Goal: Task Accomplishment & Management: Use online tool/utility

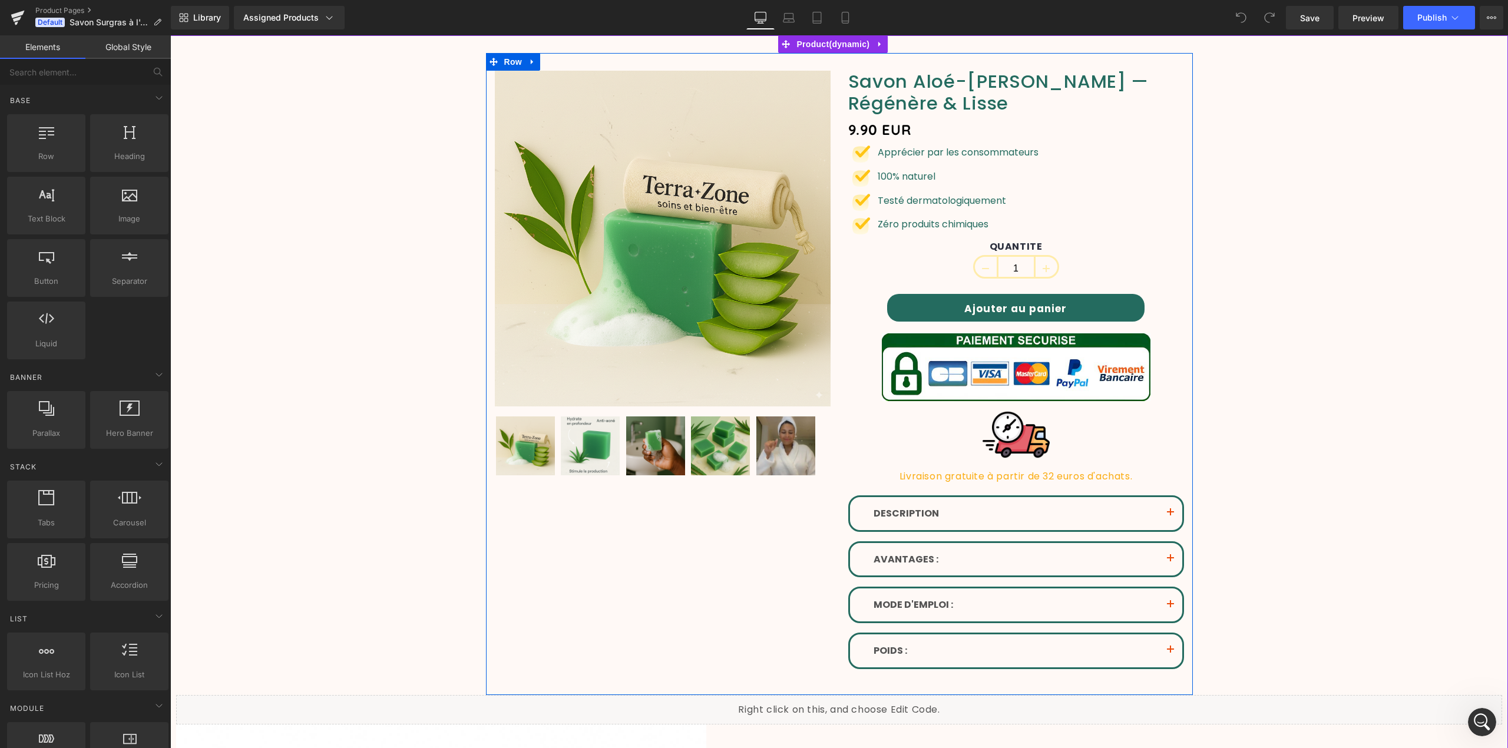
scroll to position [157, 0]
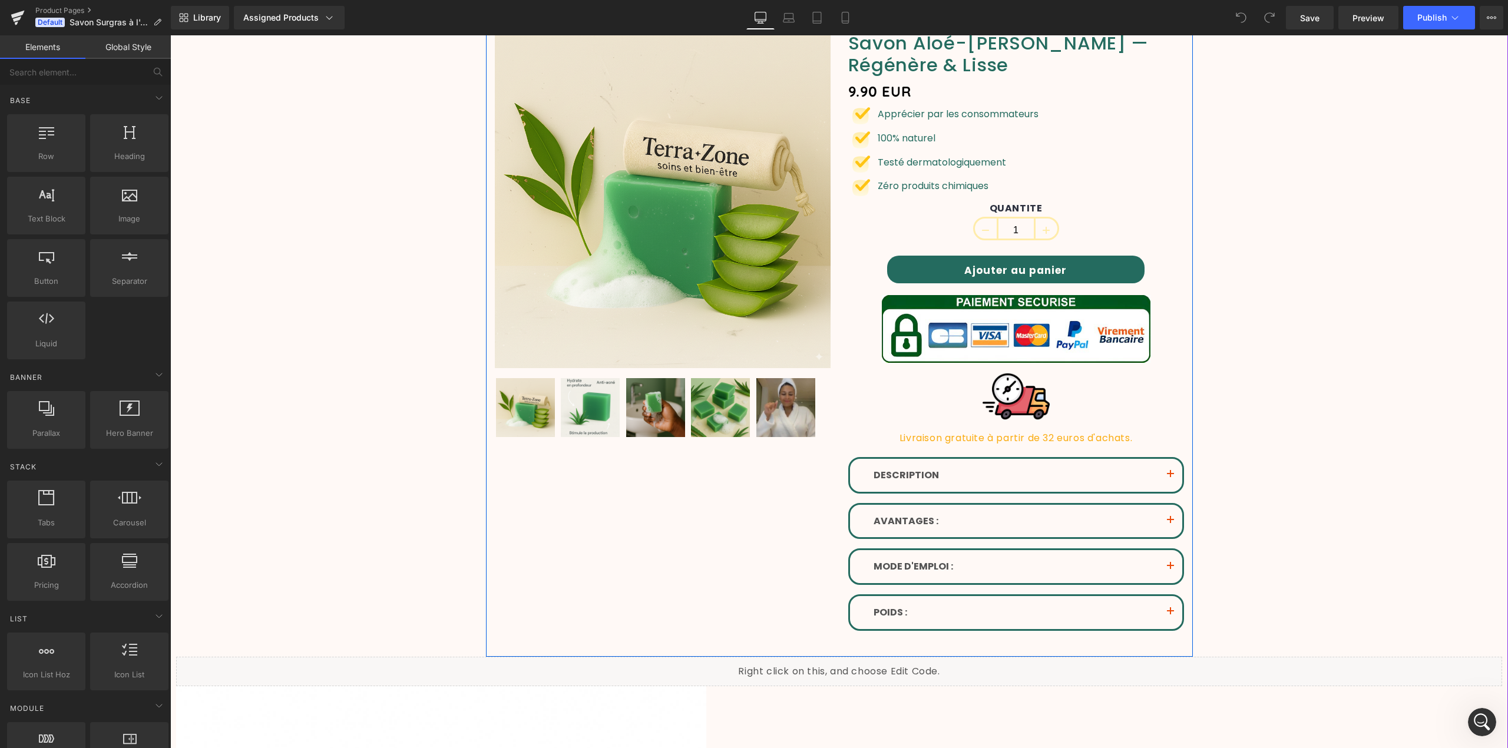
click at [637, 552] on div "Sale Off (P) Image" at bounding box center [839, 336] width 707 height 642
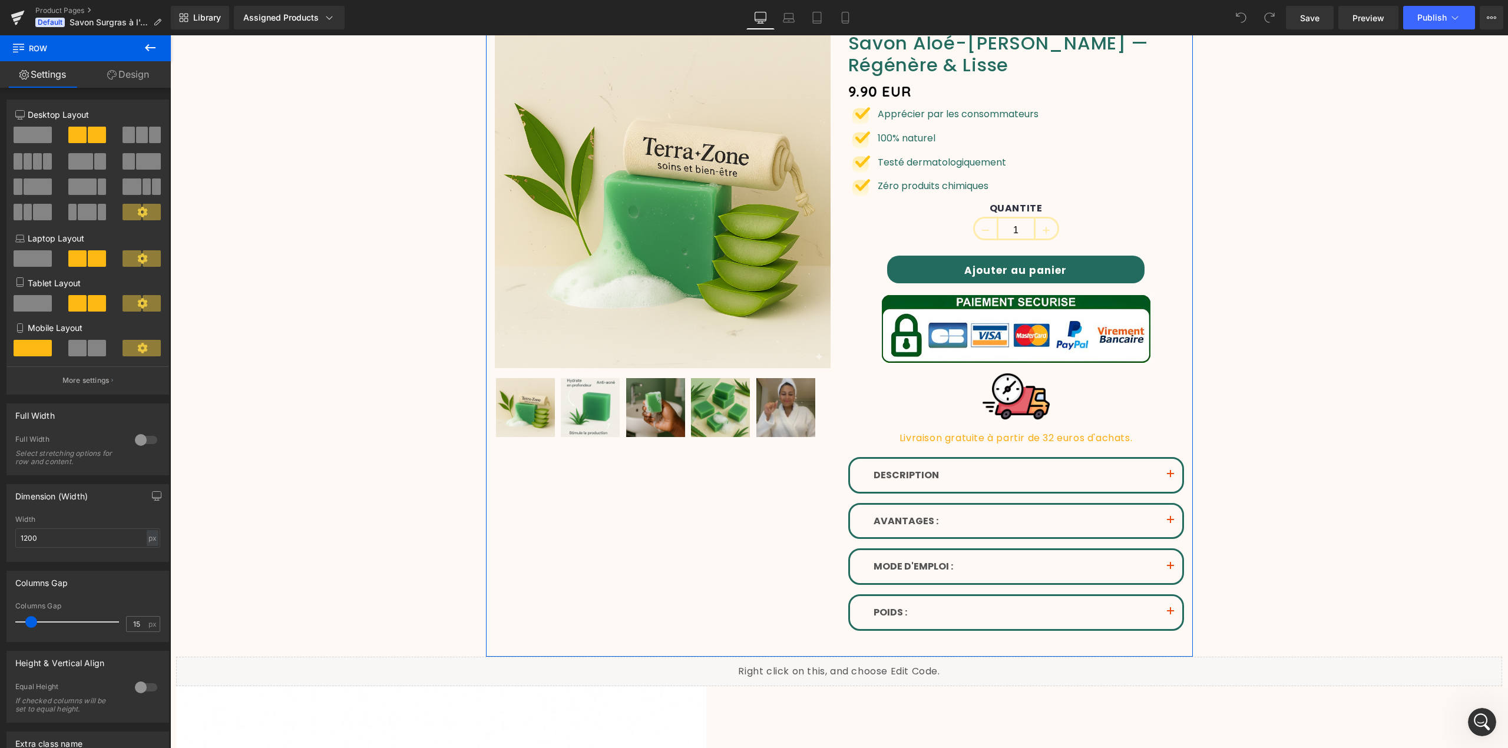
click at [121, 74] on link "Design" at bounding box center [127, 74] width 85 height 27
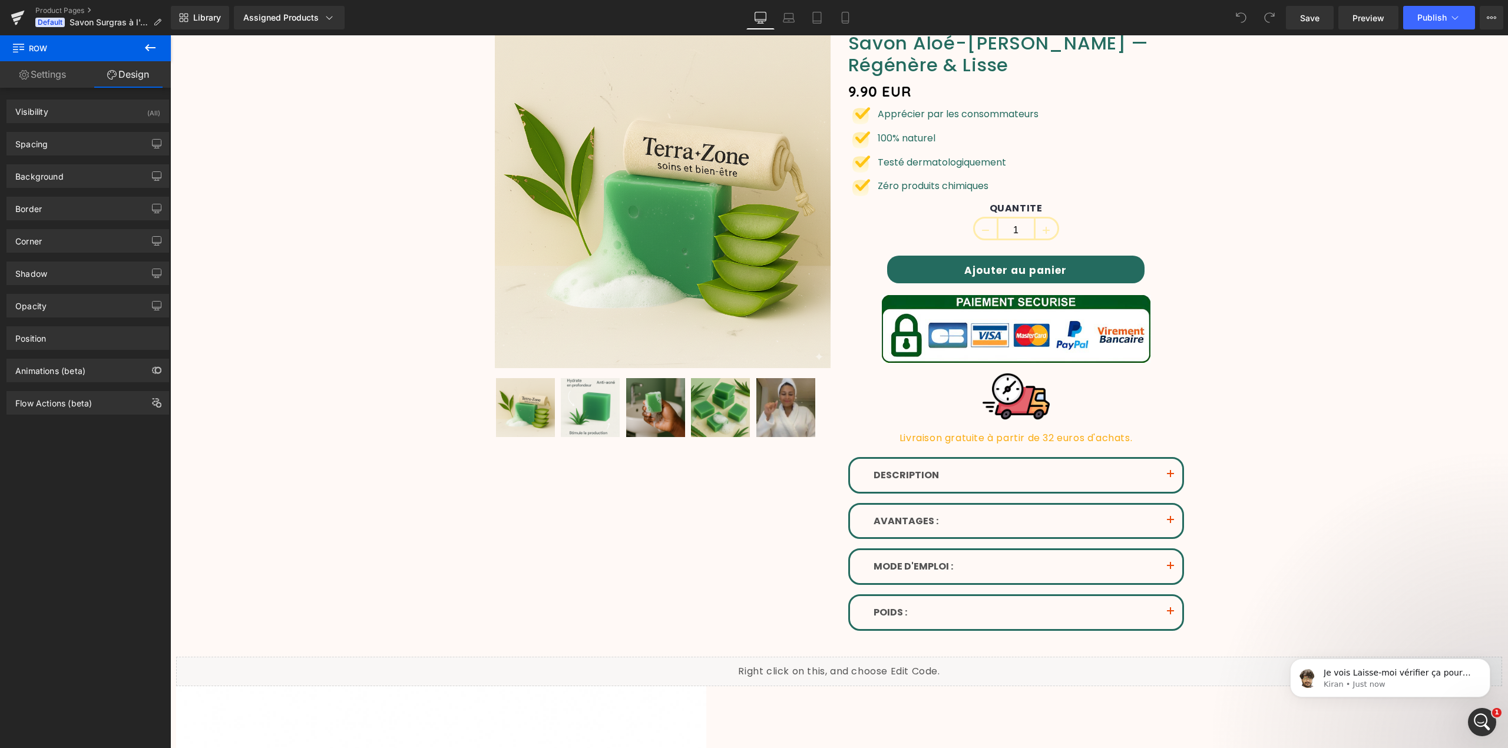
scroll to position [0, 0]
click at [74, 11] on link "Product Pages" at bounding box center [103, 10] width 136 height 9
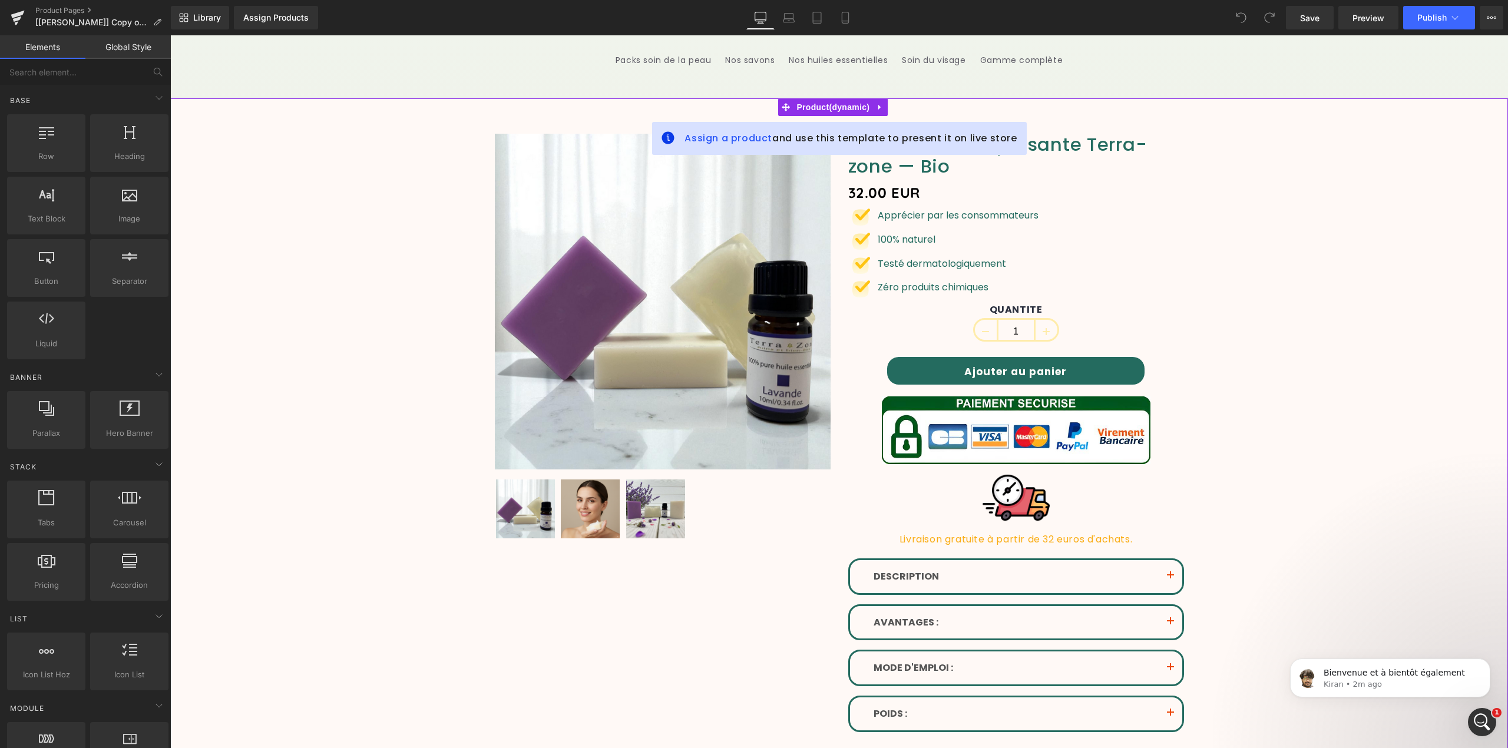
scroll to position [157, 0]
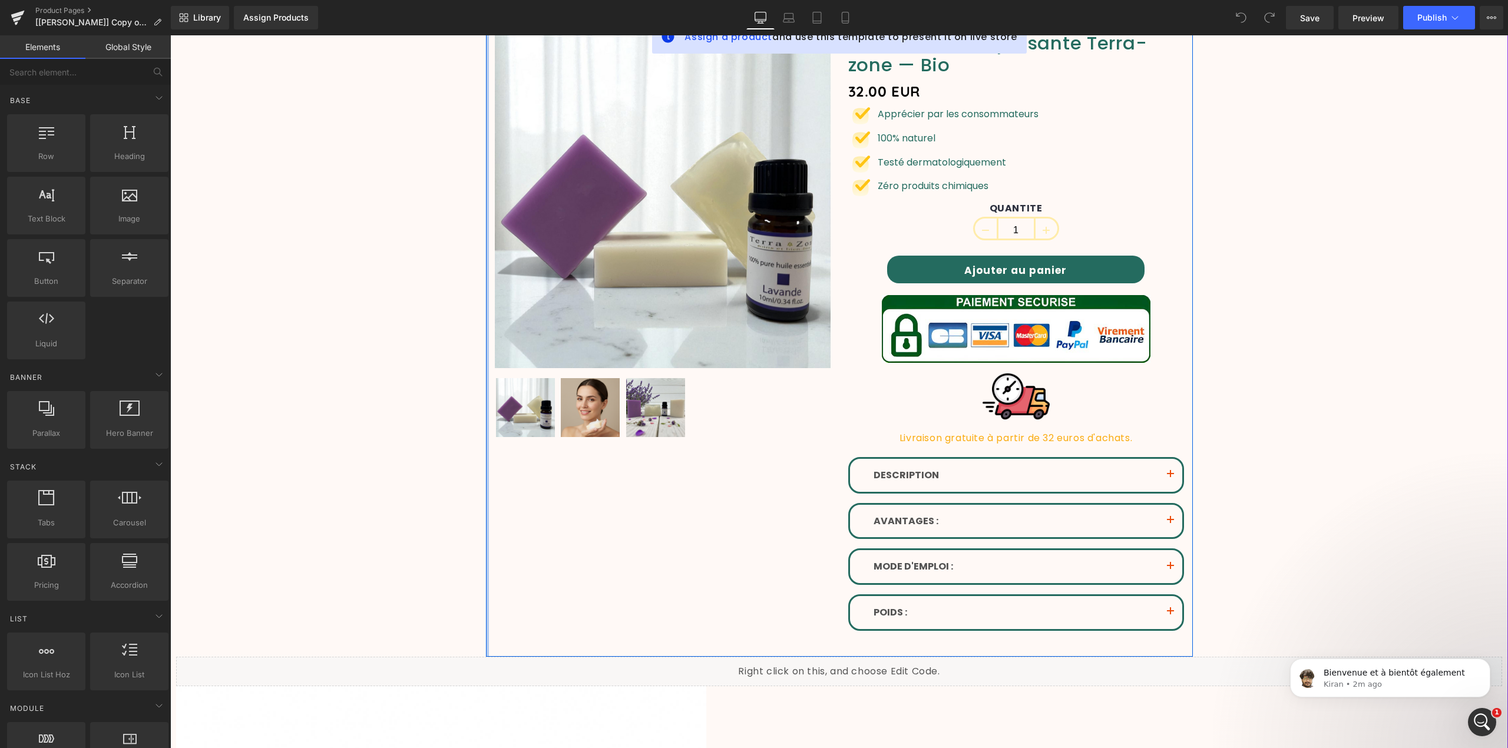
click at [486, 375] on div at bounding box center [487, 336] width 3 height 642
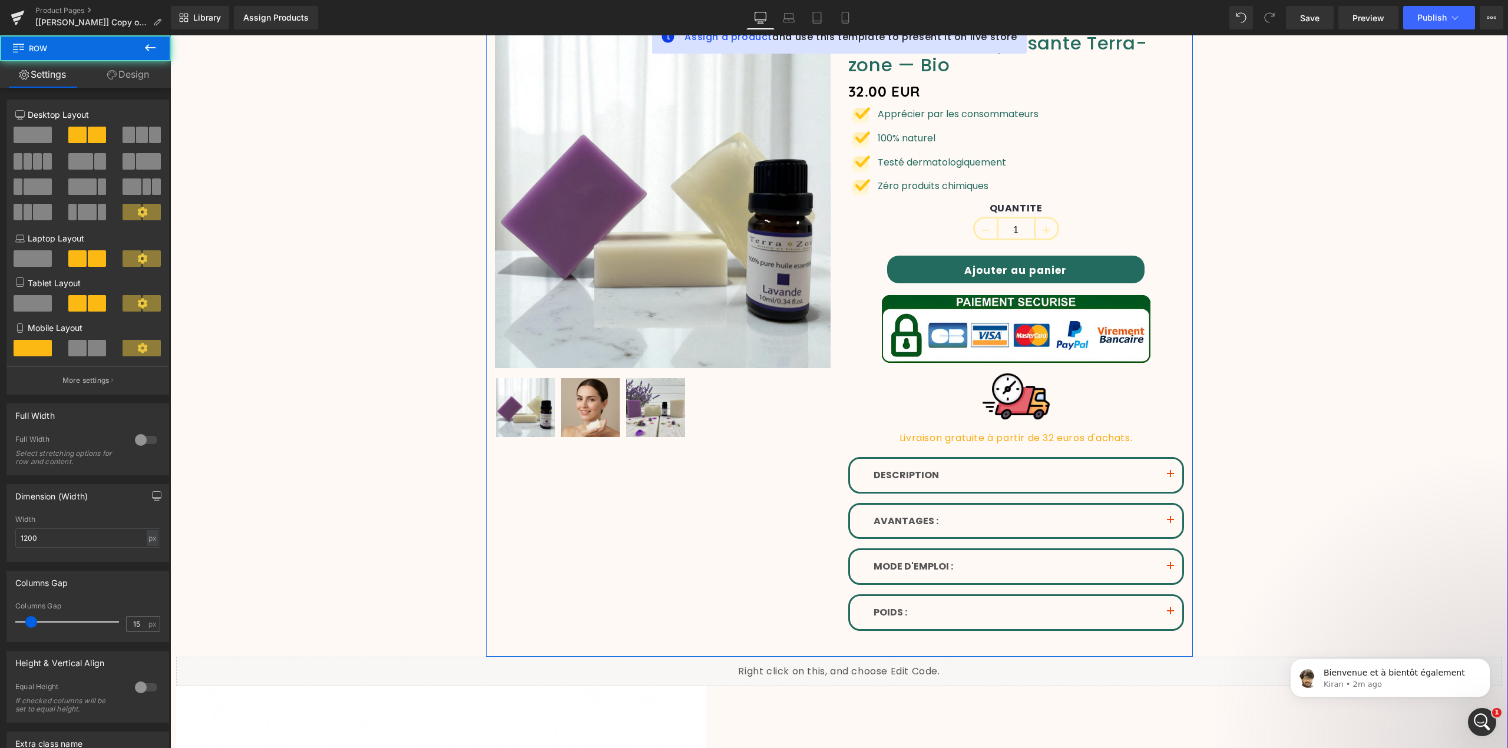
click at [548, 625] on div "Sale Off (P) Image" at bounding box center [839, 336] width 707 height 642
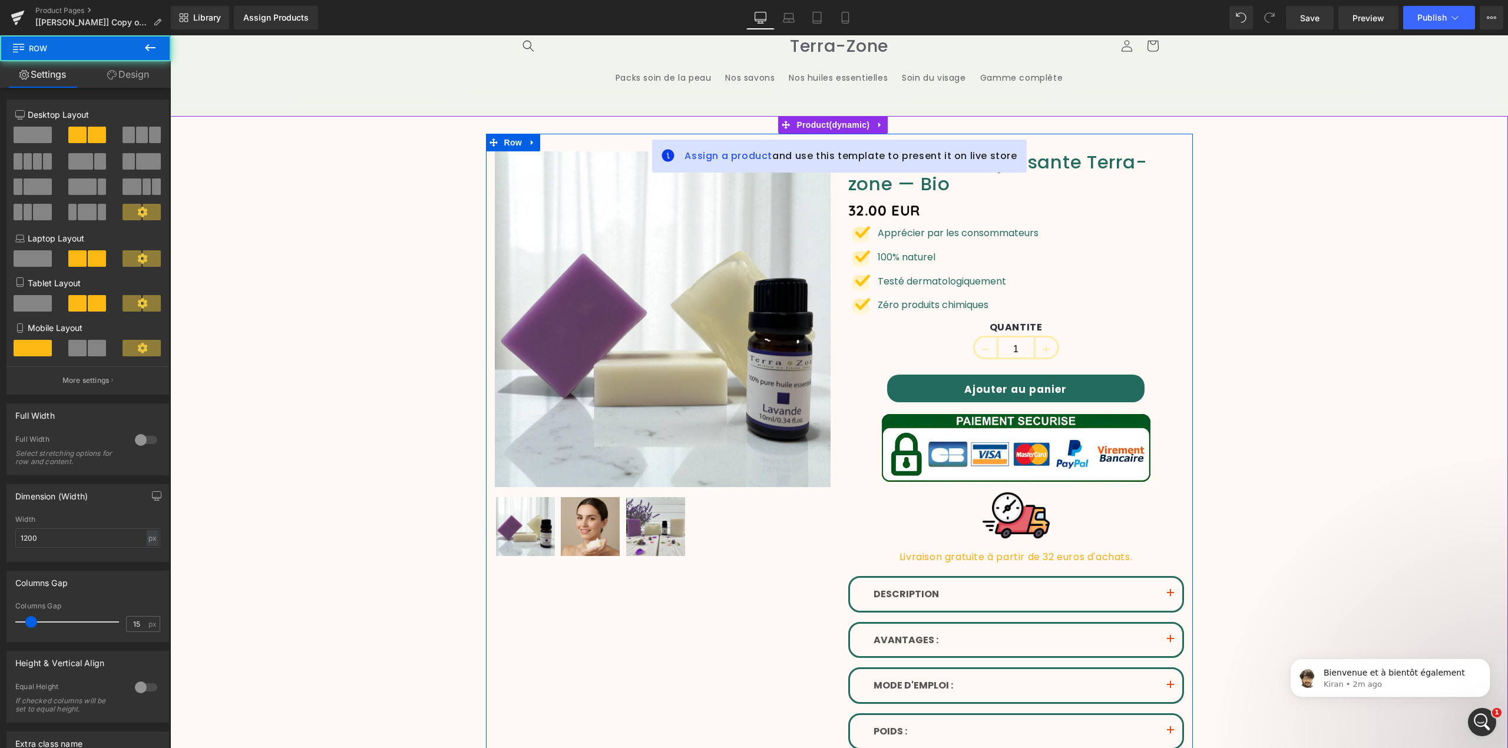
scroll to position [0, 0]
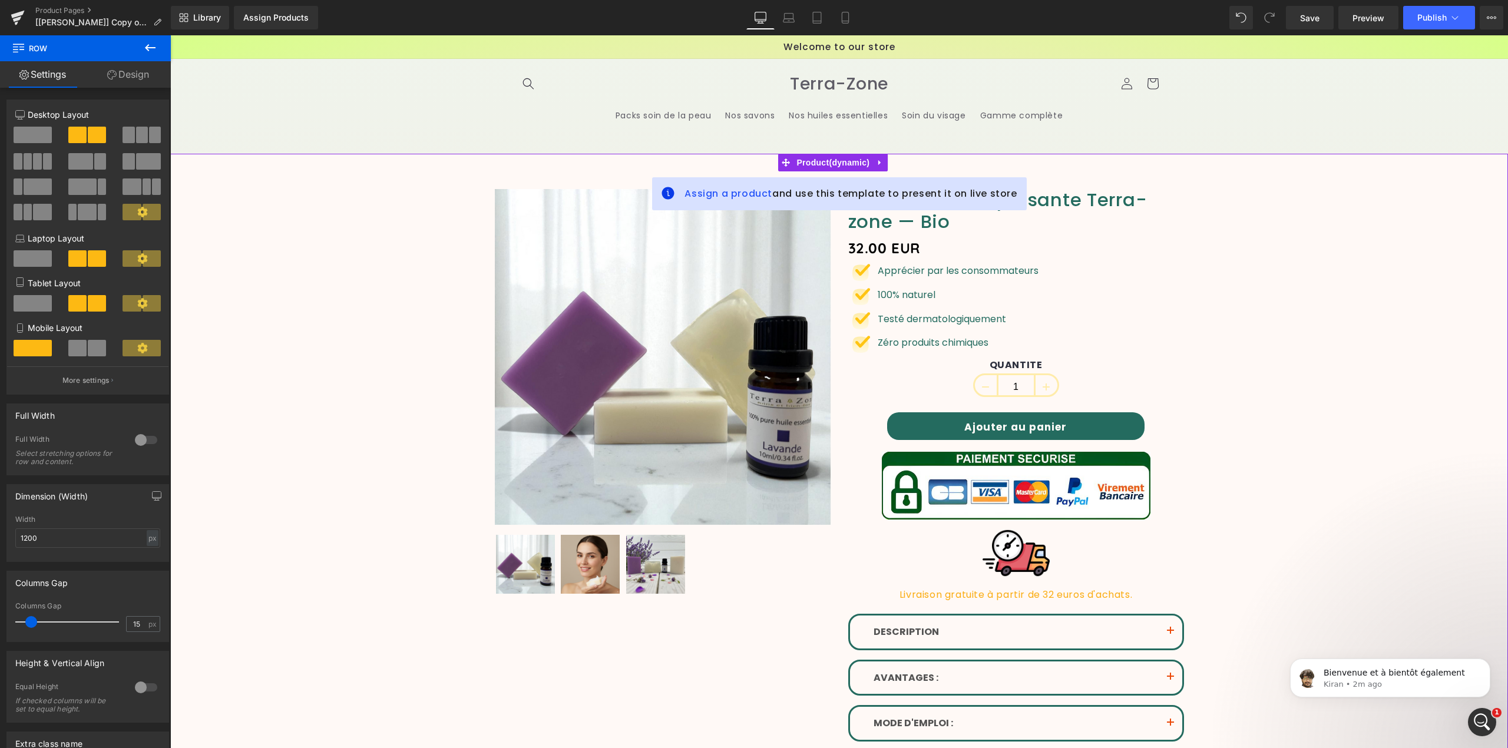
click at [470, 181] on div "Sale Off (P) Image" at bounding box center [839, 683] width 1326 height 1025
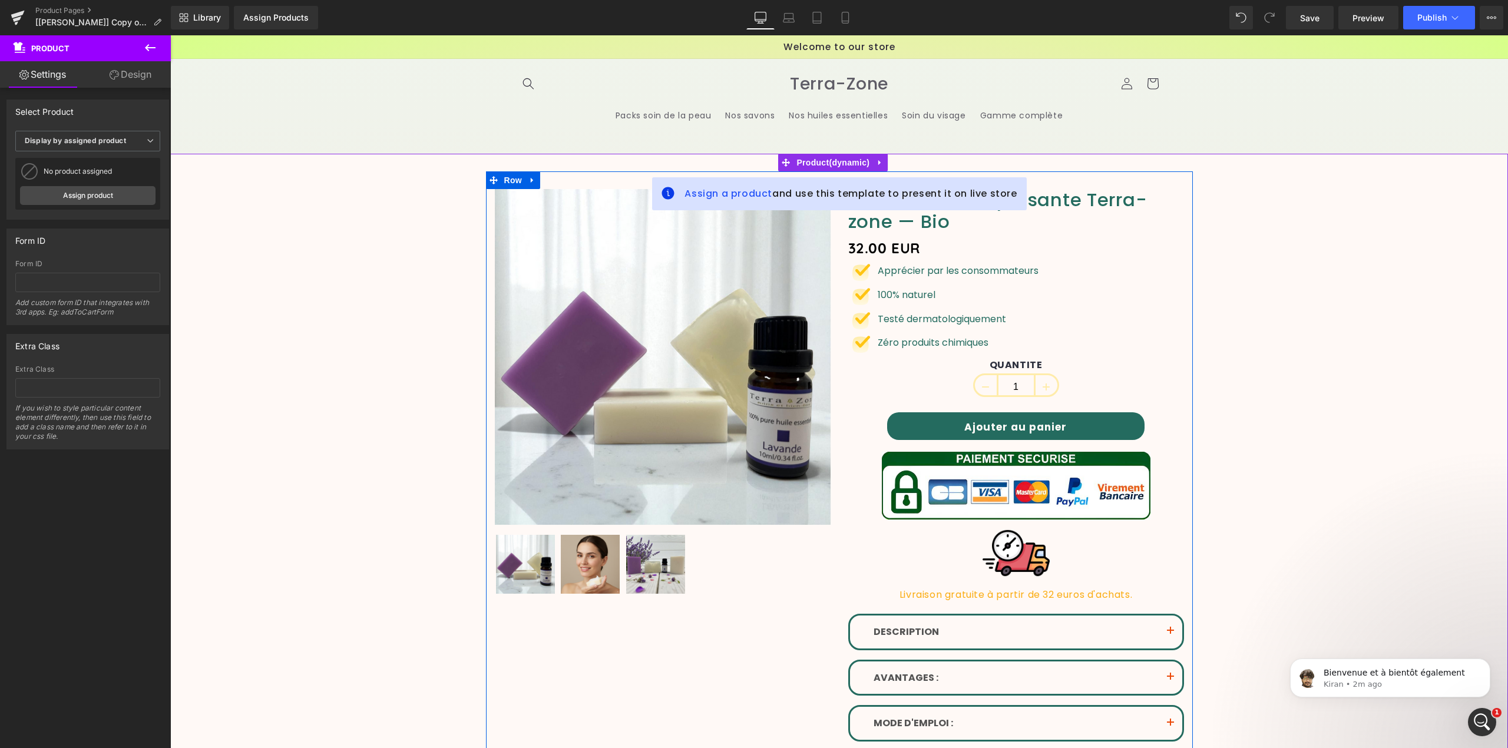
click at [488, 208] on div "Sale Off (P) Image (P) Image List" at bounding box center [662, 393] width 353 height 409
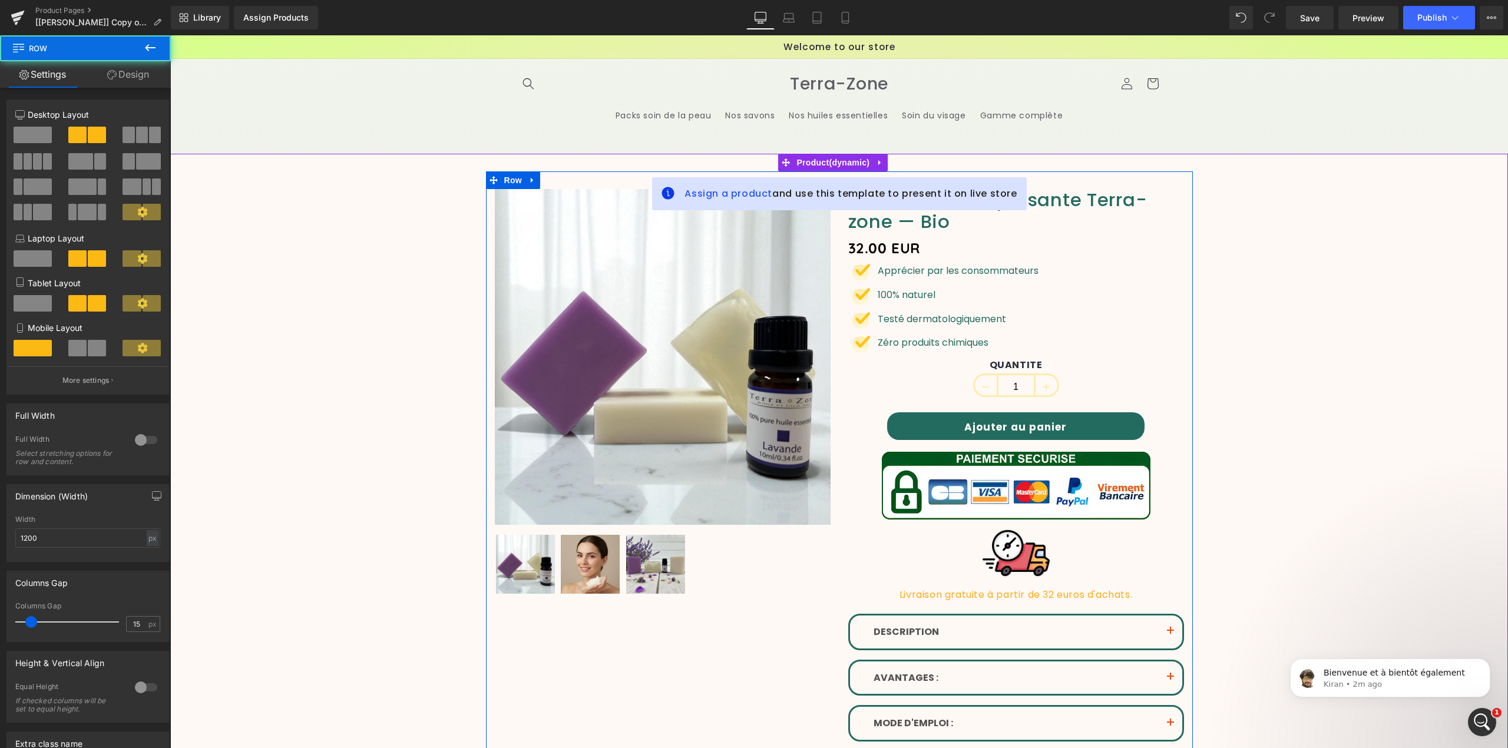
click at [486, 215] on div "Sale Off (P) Image (P) Image List" at bounding box center [662, 393] width 353 height 409
click at [508, 182] on span "Row" at bounding box center [513, 180] width 24 height 18
click at [114, 80] on link "Design" at bounding box center [127, 74] width 85 height 27
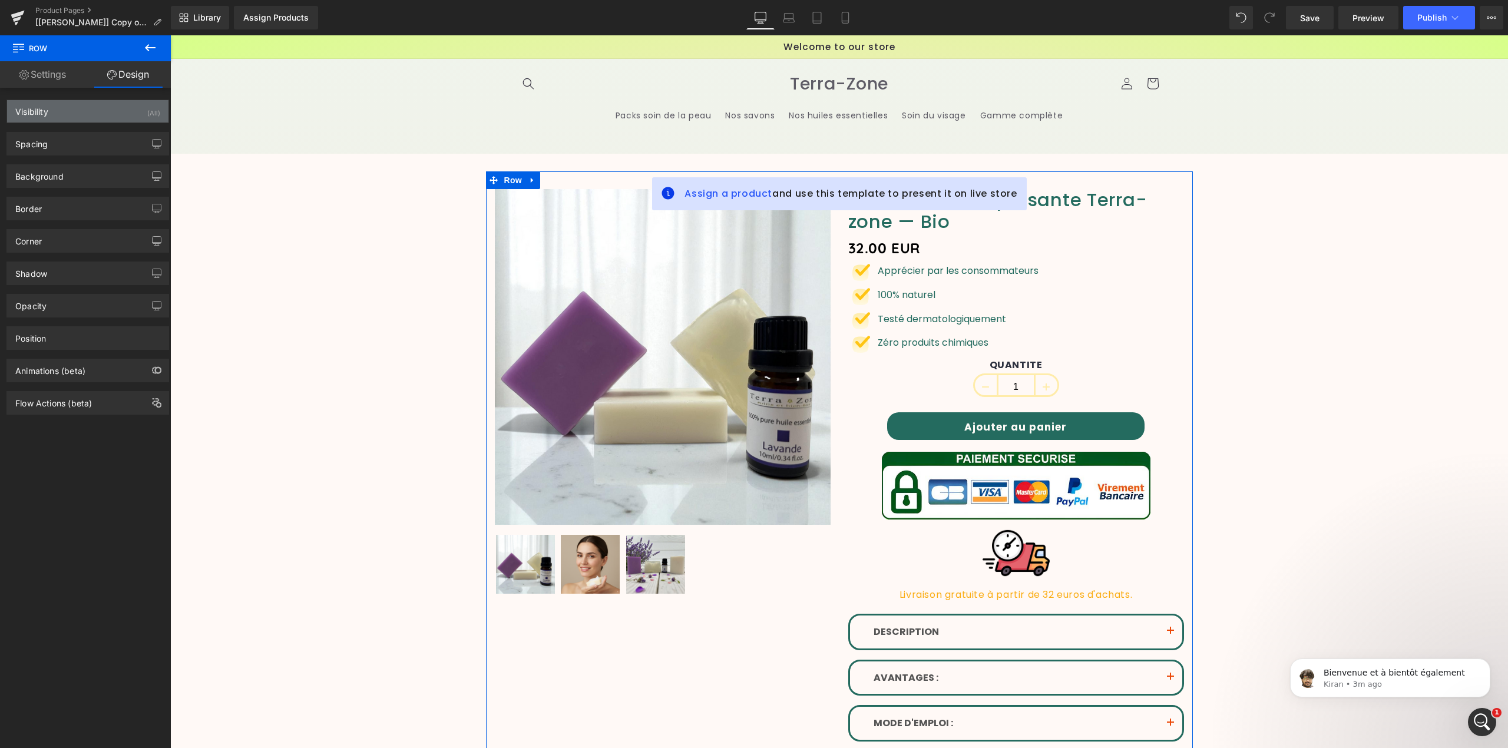
click at [103, 109] on div "Visibility (All)" at bounding box center [87, 111] width 161 height 22
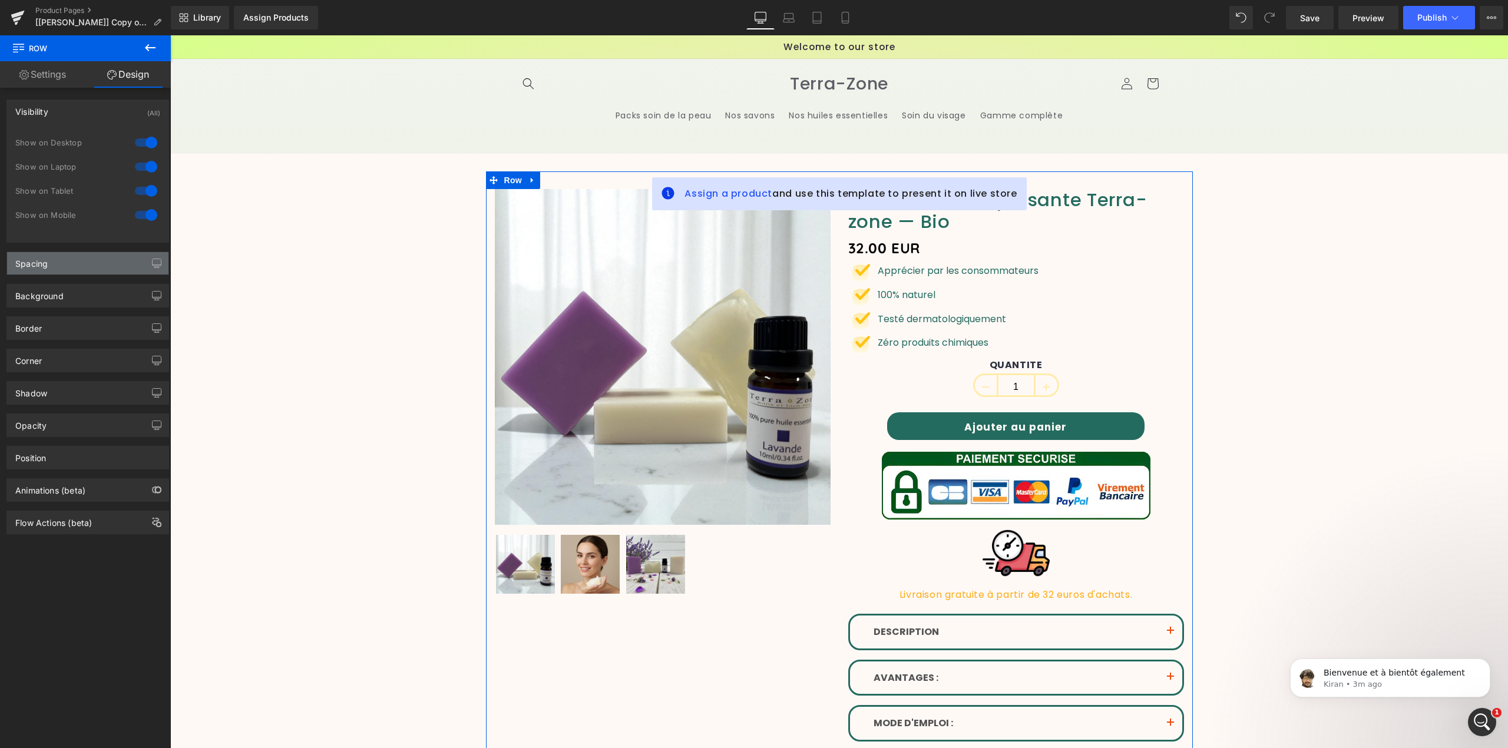
click at [111, 263] on div "Spacing" at bounding box center [87, 263] width 161 height 22
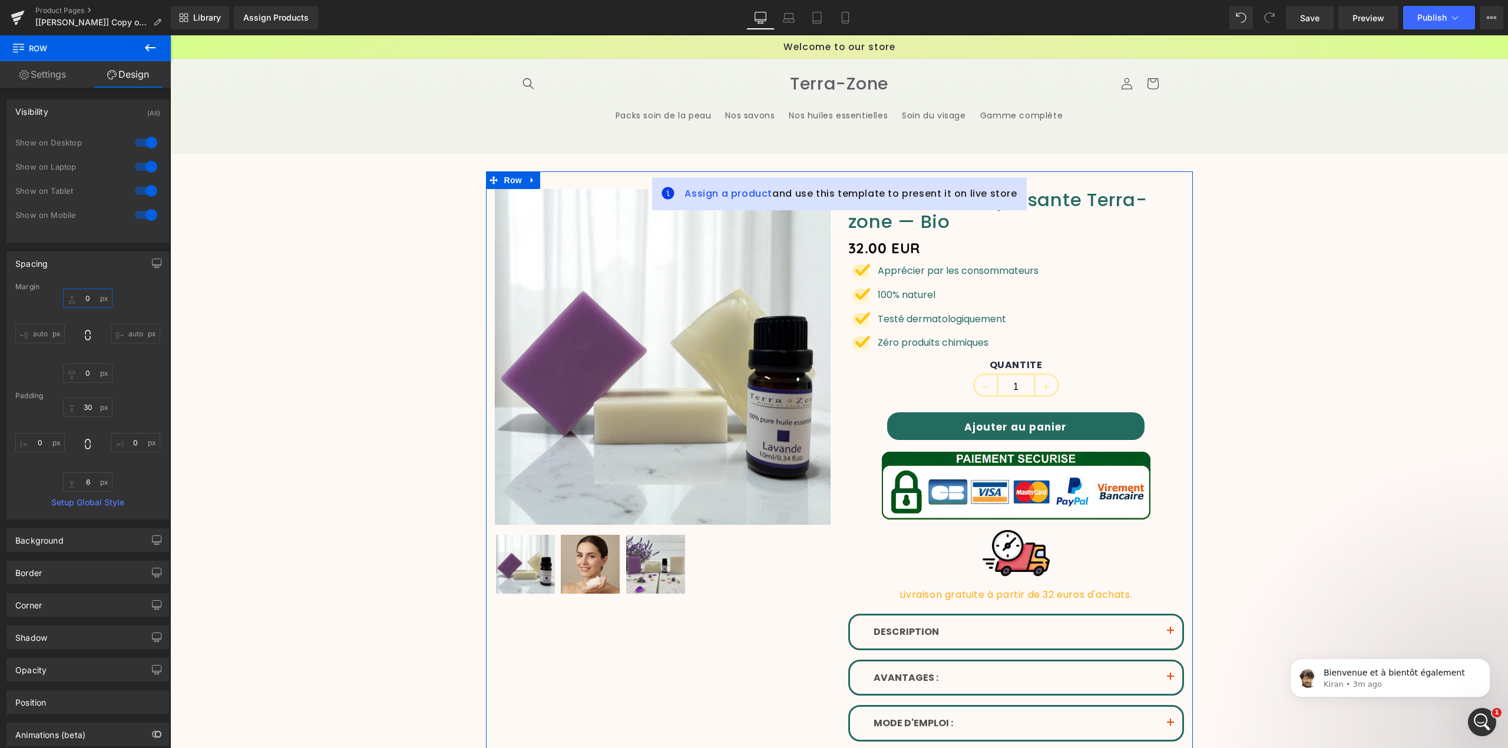
click at [88, 302] on input "text" at bounding box center [87, 298] width 49 height 19
click at [88, 373] on input "text" at bounding box center [87, 373] width 49 height 19
click at [90, 415] on input "text" at bounding box center [87, 407] width 49 height 19
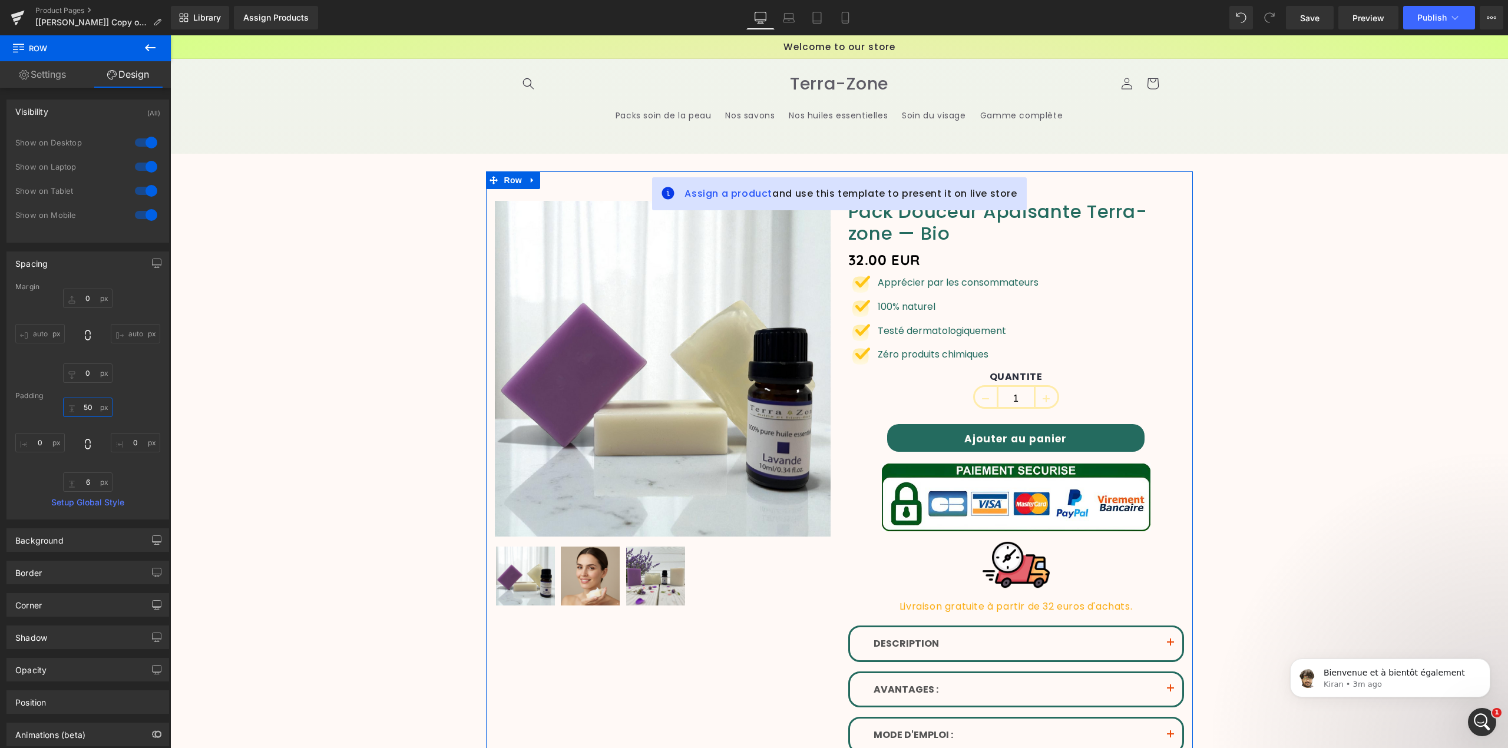
click at [95, 409] on input "50" at bounding box center [87, 407] width 49 height 19
type input "30"
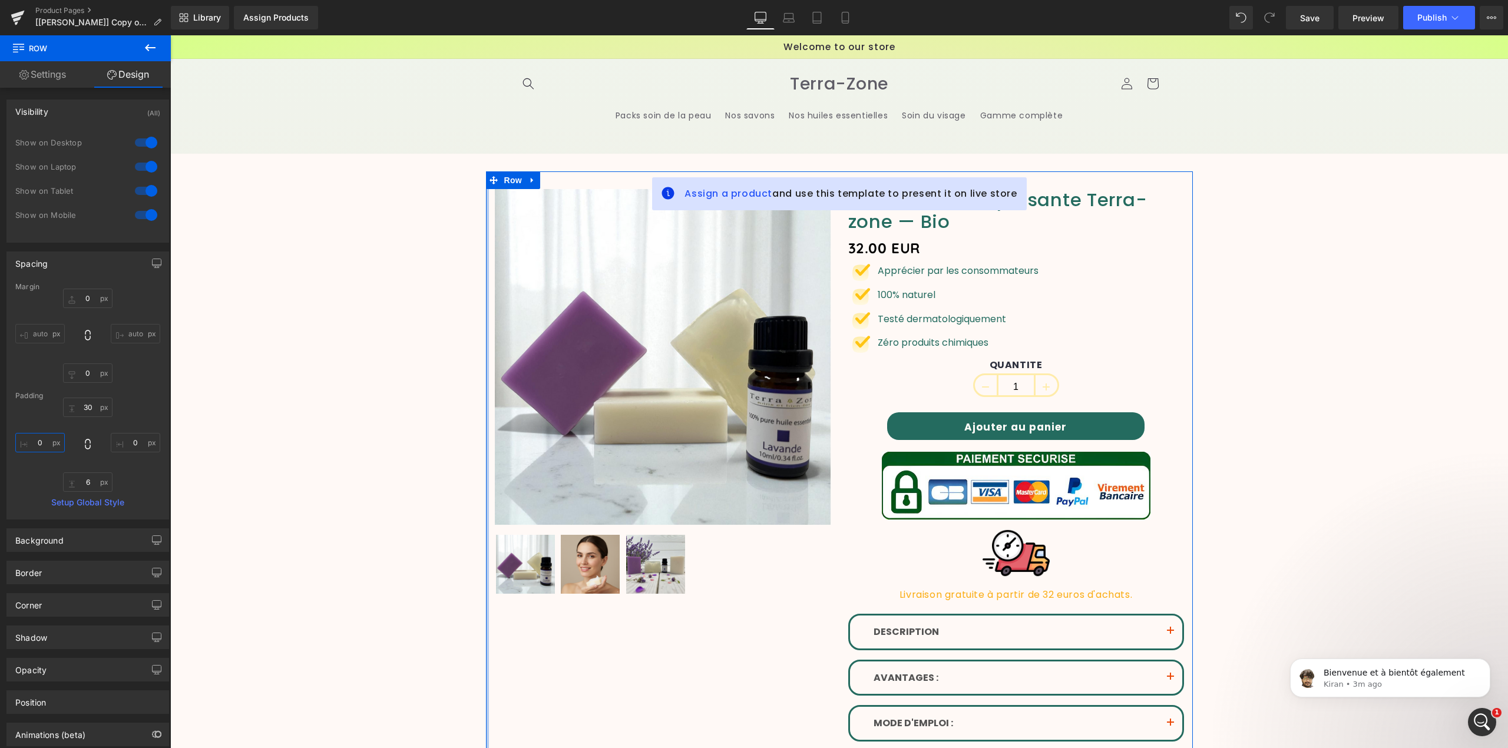
click at [46, 442] on input "text" at bounding box center [39, 442] width 49 height 19
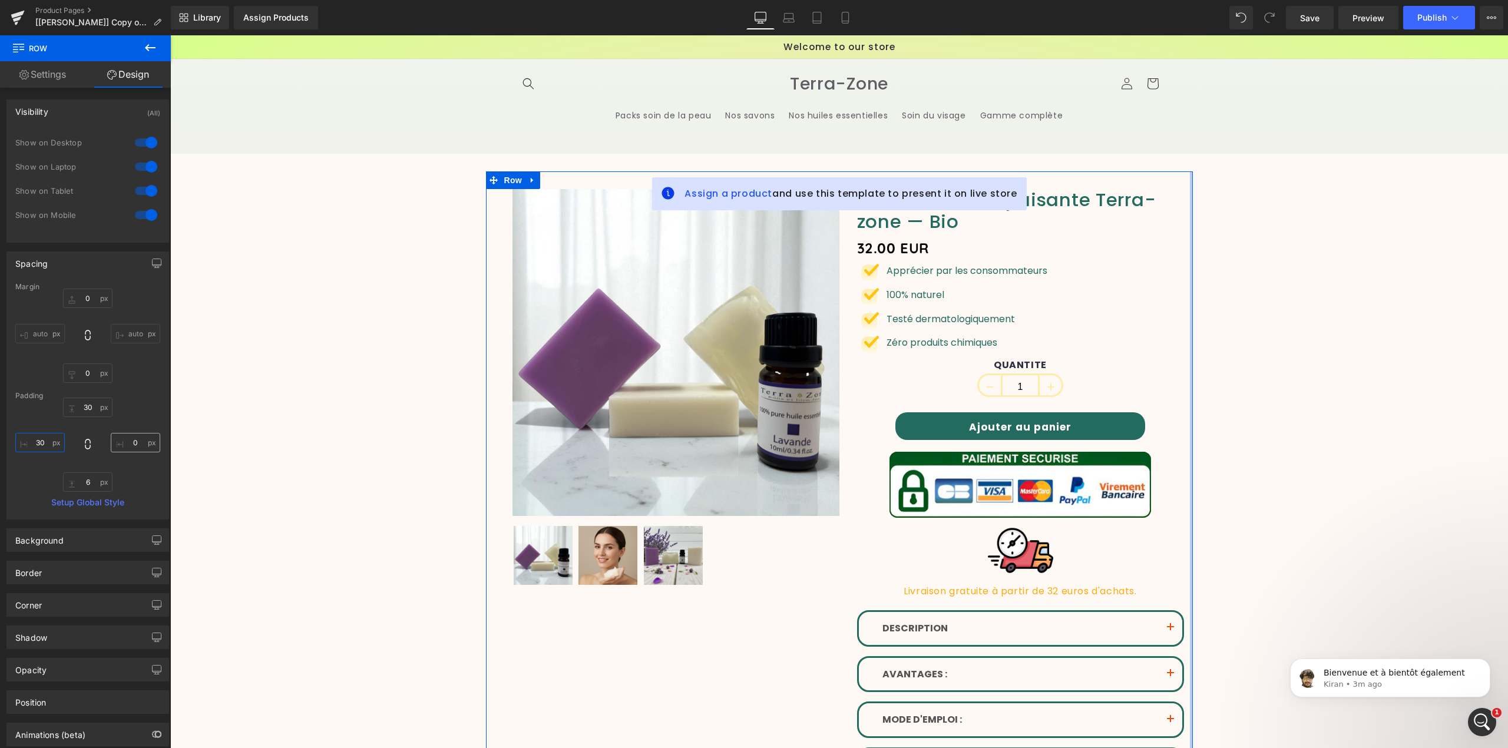
type input "30"
click at [137, 445] on input "text" at bounding box center [135, 442] width 49 height 19
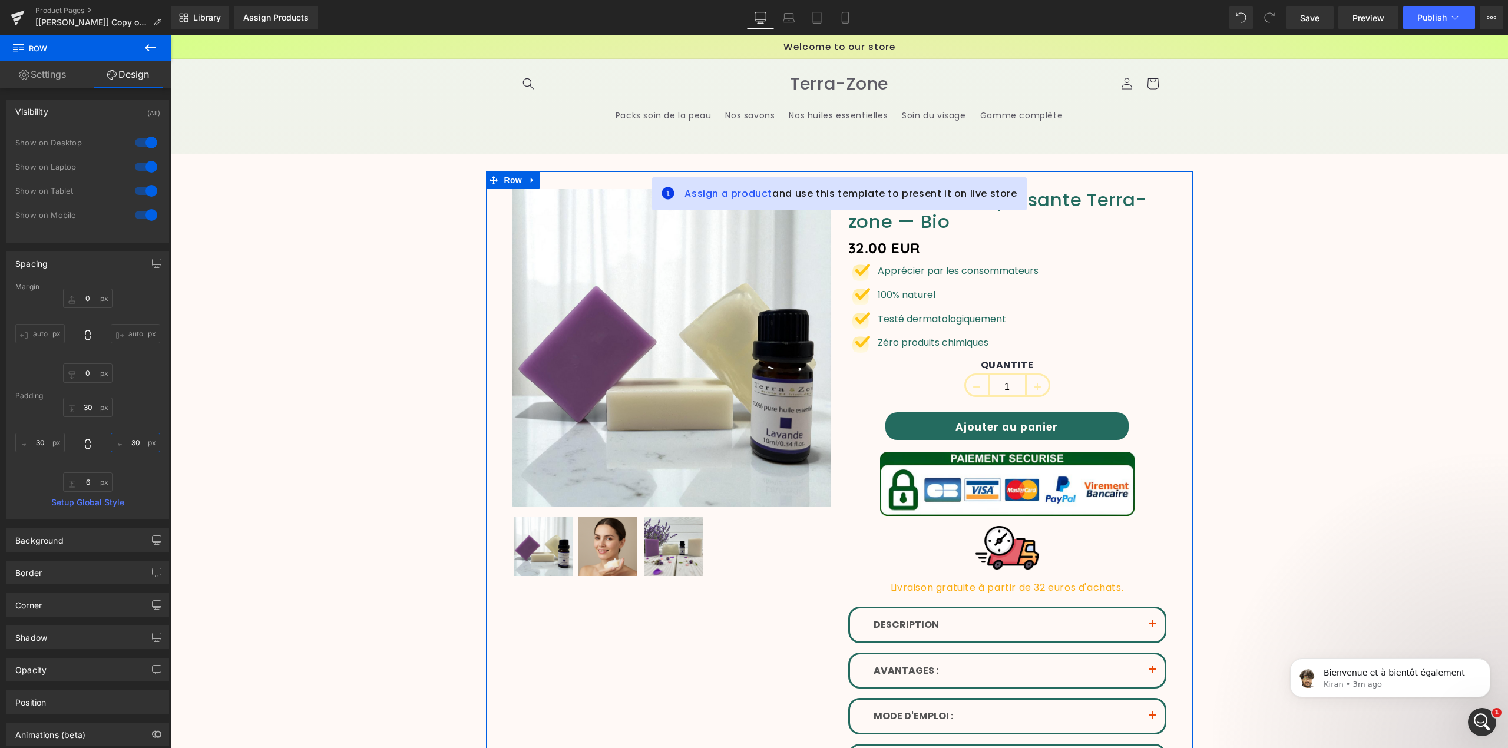
type input "30"
click at [504, 222] on div "Sale Off (P) Image (P) Image List" at bounding box center [672, 385] width 336 height 392
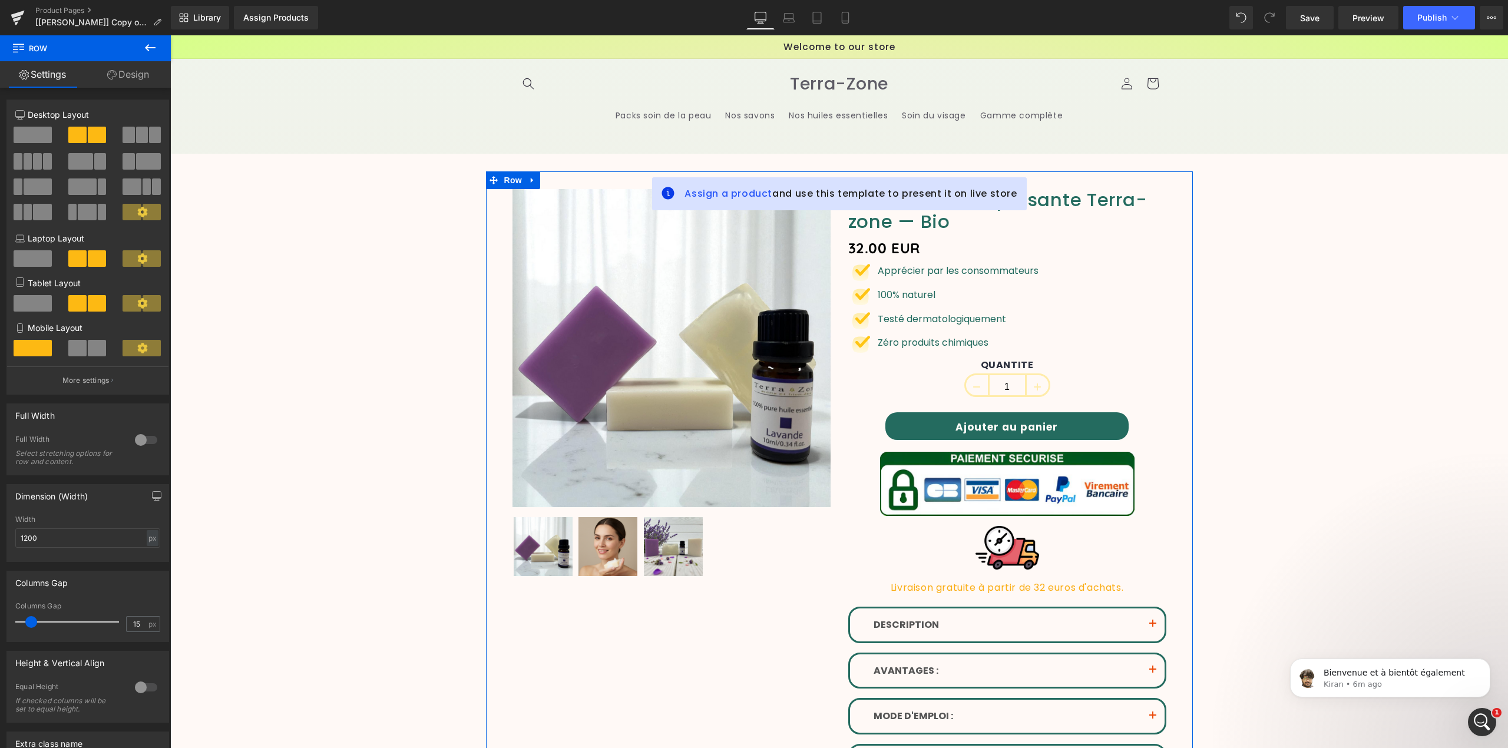
click at [121, 78] on link "Design" at bounding box center [127, 74] width 85 height 27
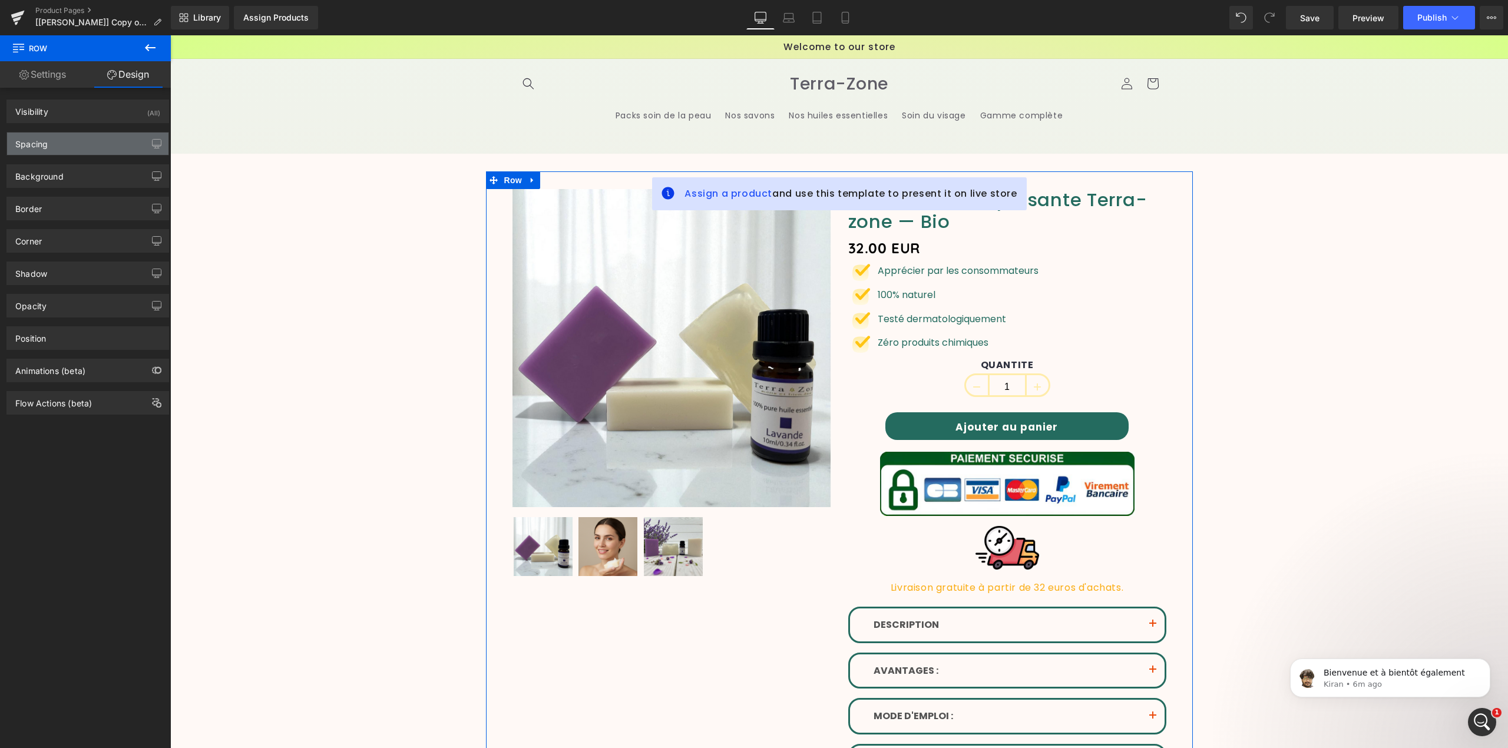
click at [110, 147] on div "Spacing" at bounding box center [87, 144] width 161 height 22
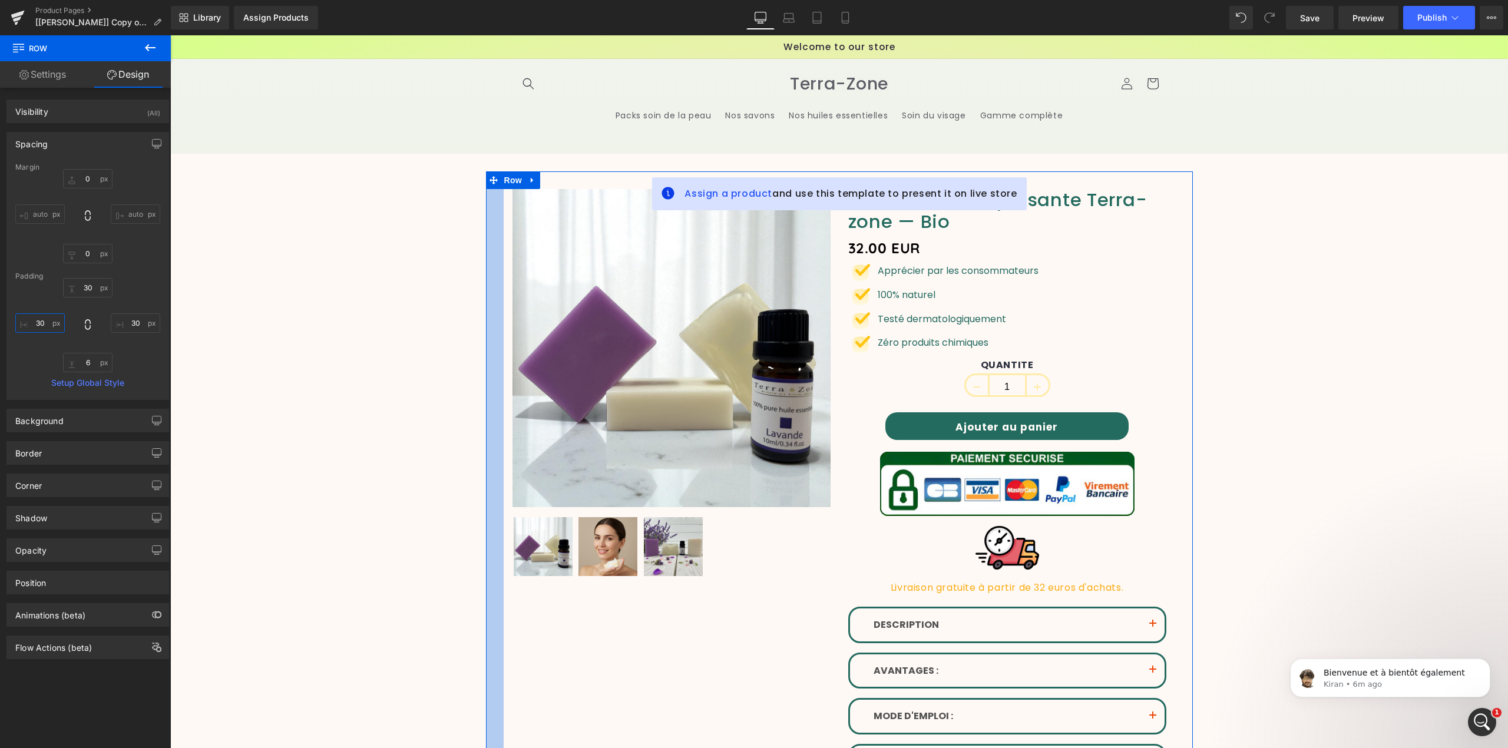
click at [44, 323] on input "text" at bounding box center [39, 322] width 49 height 19
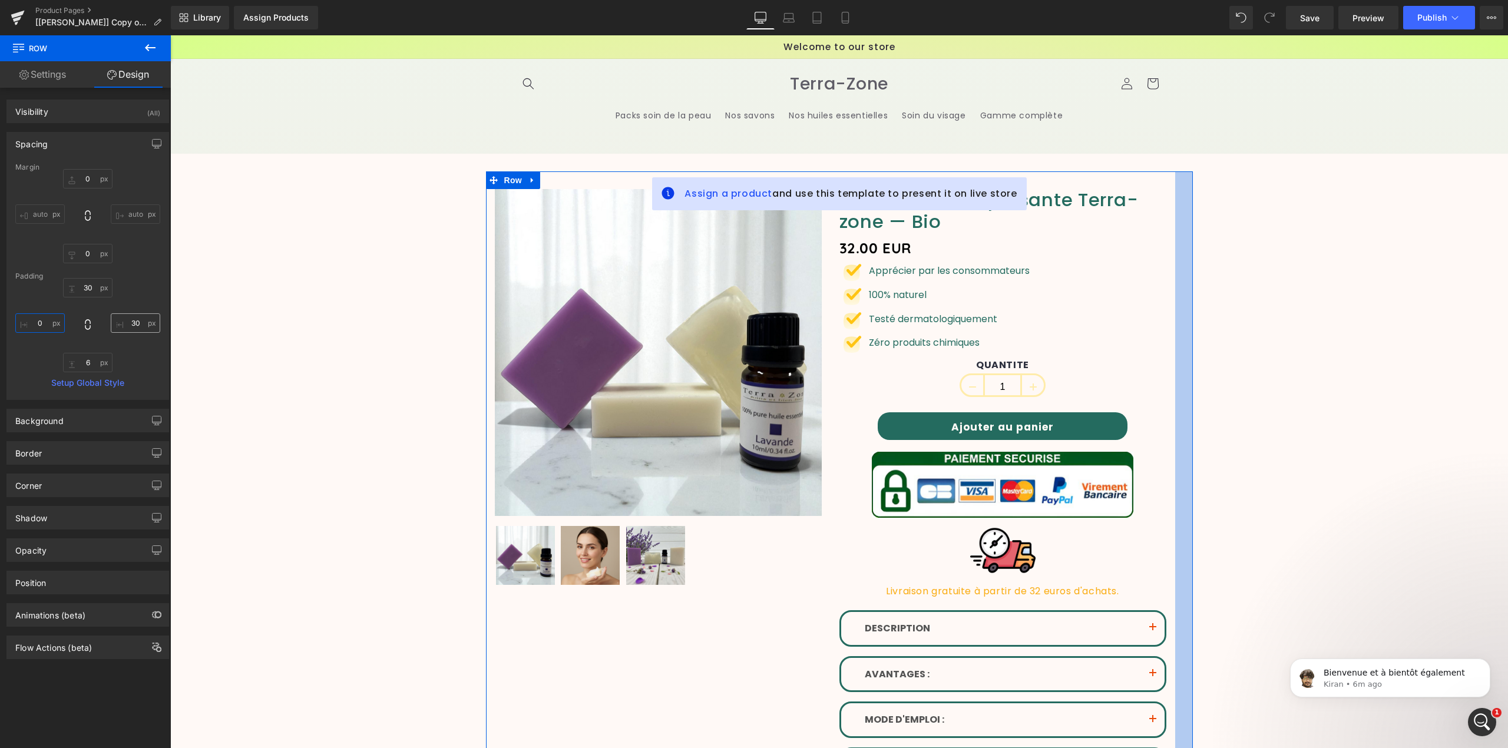
type input "0"
click at [131, 322] on input "text" at bounding box center [135, 322] width 49 height 19
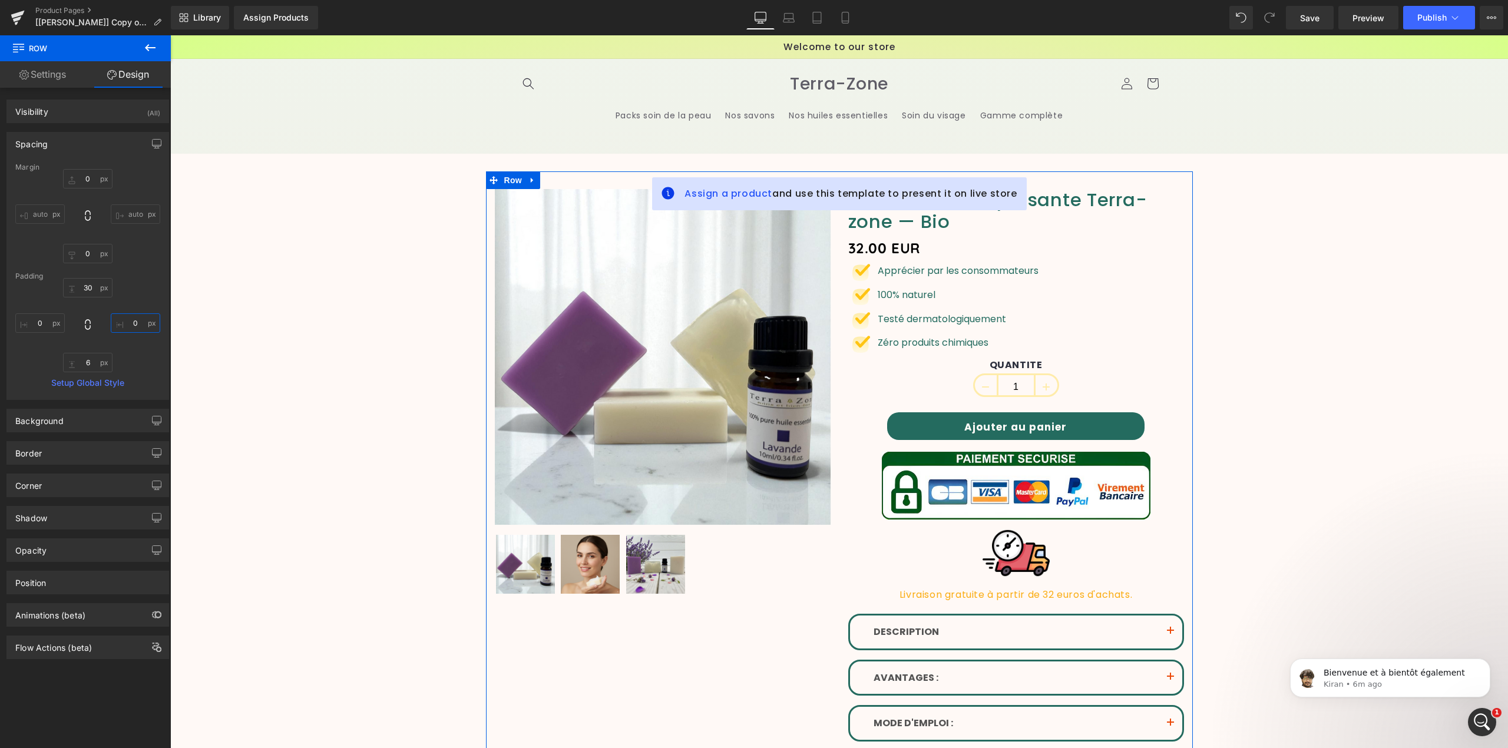
type input "0"
click at [47, 78] on link "Settings" at bounding box center [42, 74] width 85 height 27
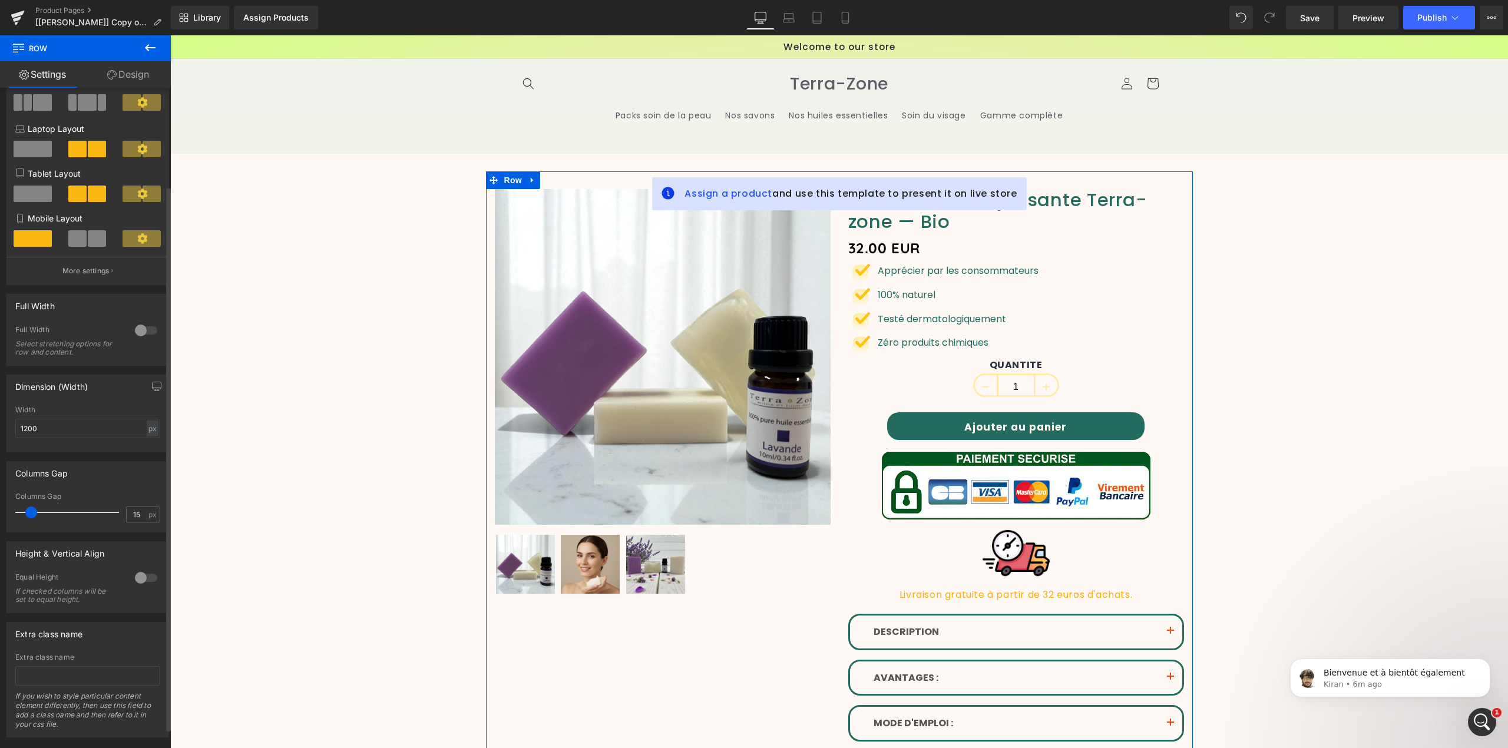
scroll to position [142, 0]
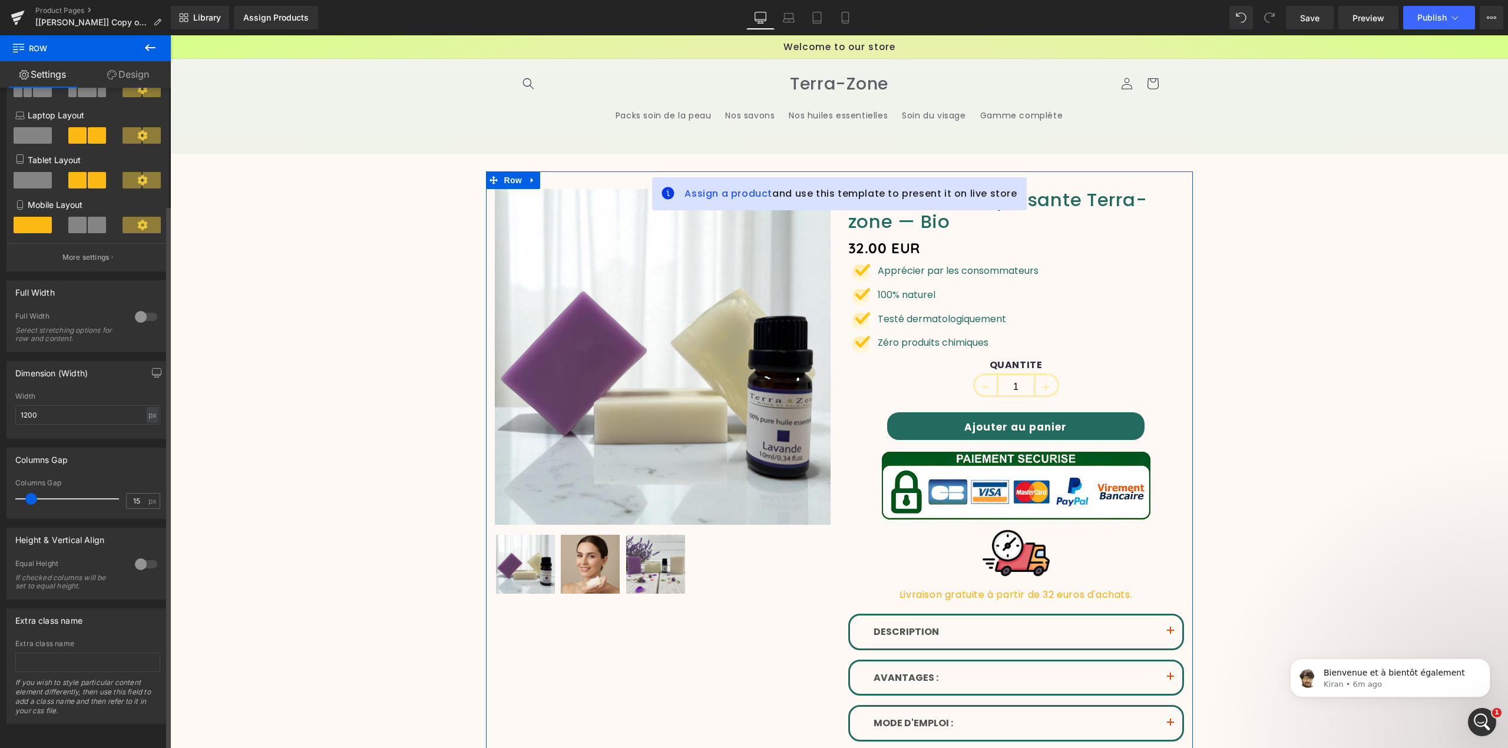
click at [138, 308] on div at bounding box center [146, 317] width 28 height 19
click at [138, 186] on icon at bounding box center [142, 180] width 11 height 11
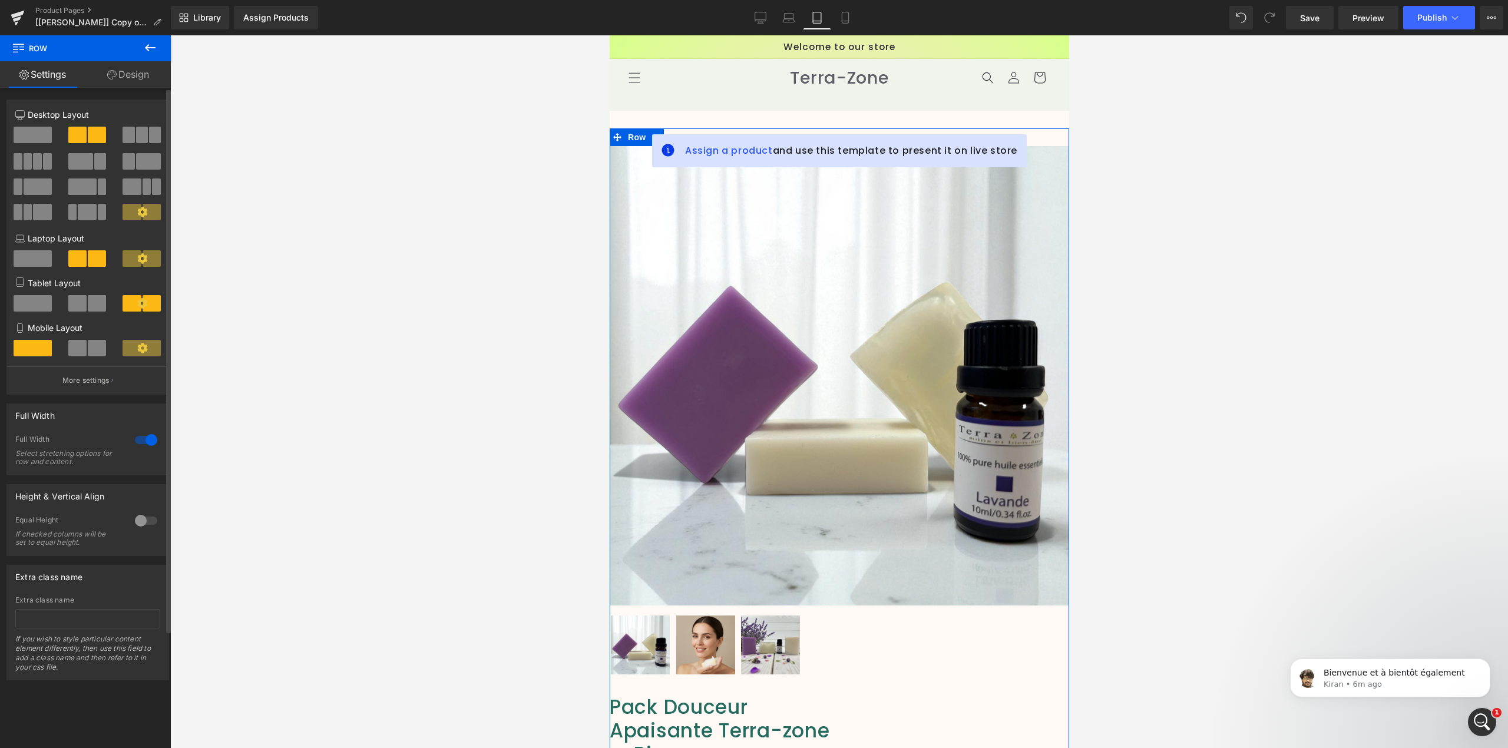
scroll to position [0, 0]
click at [769, 20] on link "Desktop" at bounding box center [760, 18] width 28 height 24
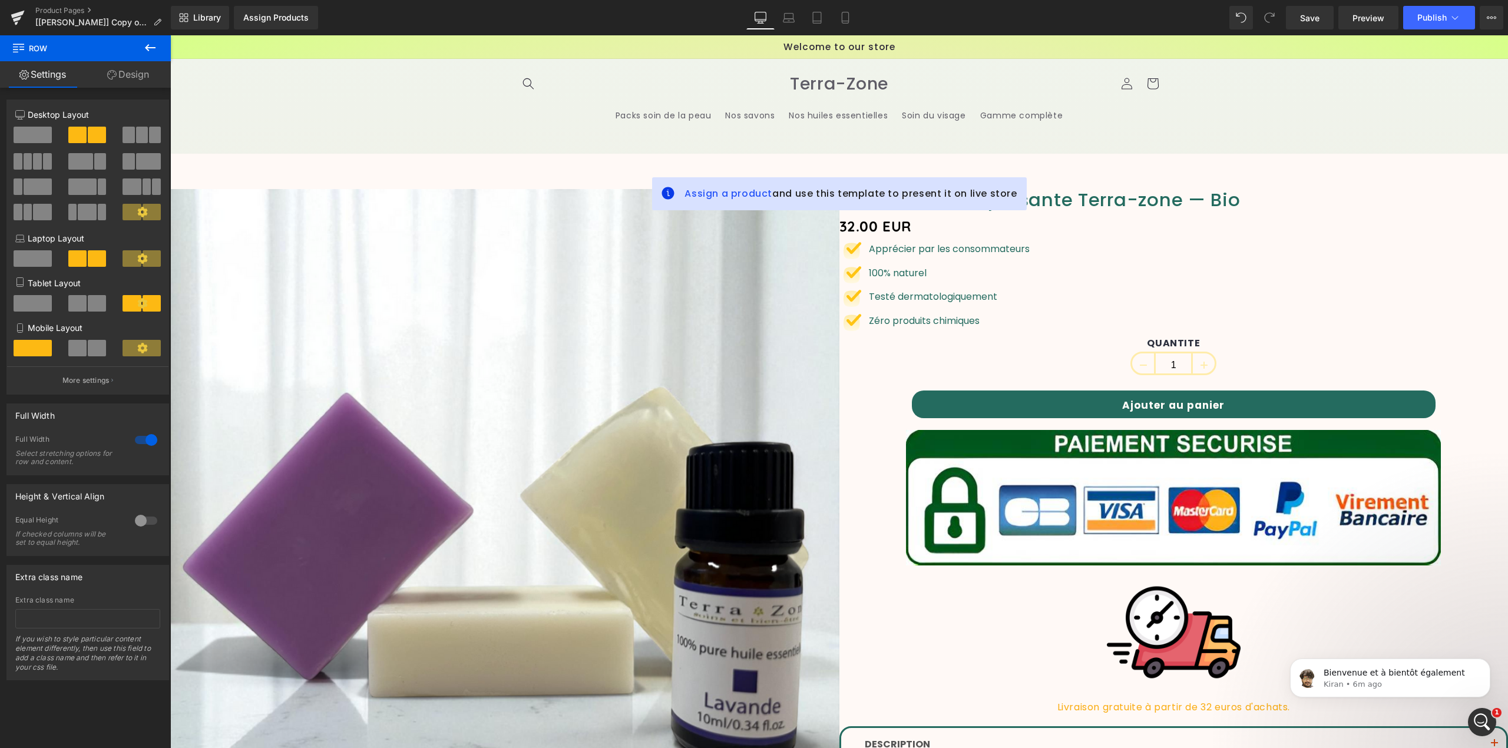
scroll to position [43, 0]
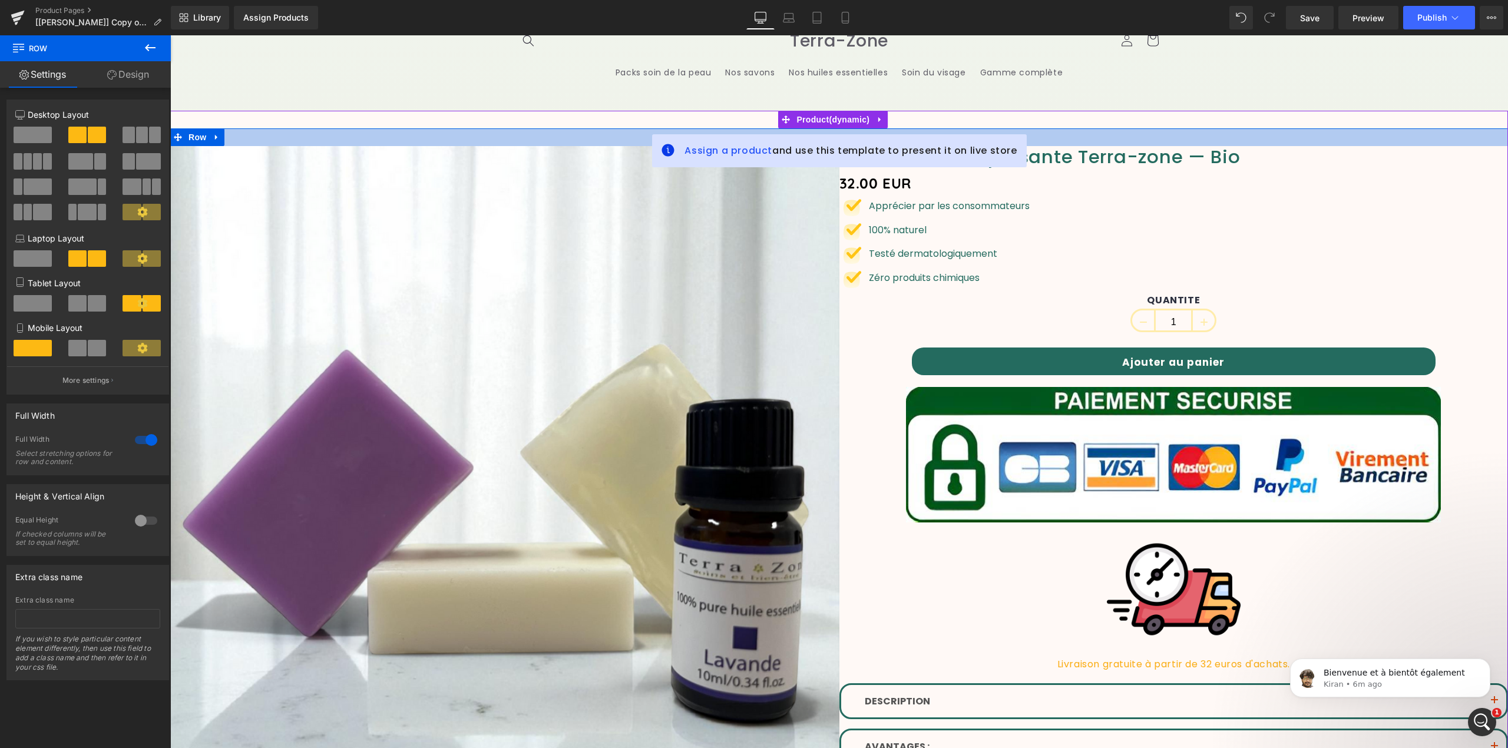
click at [549, 142] on div at bounding box center [839, 137] width 1338 height 18
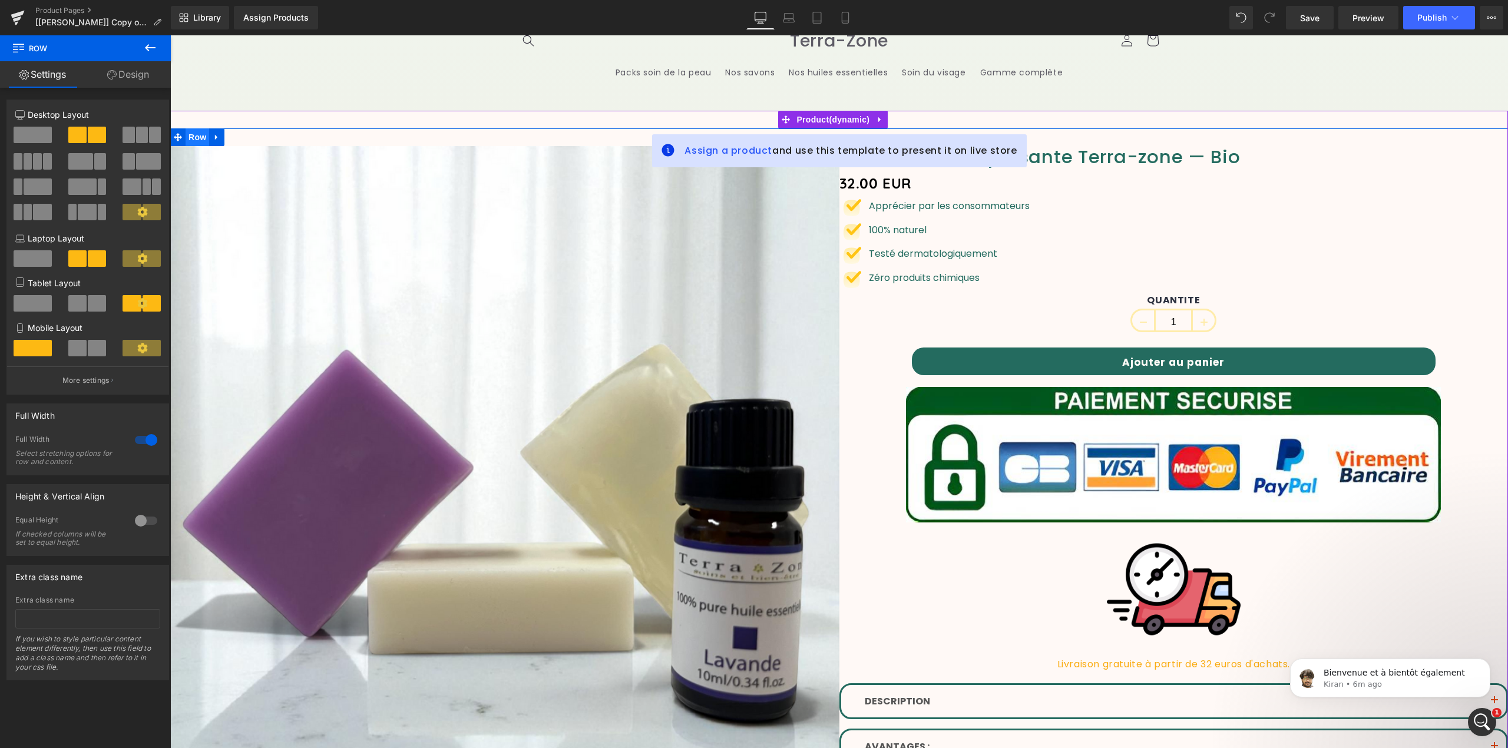
click at [186, 137] on span "Row" at bounding box center [198, 137] width 24 height 18
click at [138, 442] on div at bounding box center [146, 440] width 28 height 19
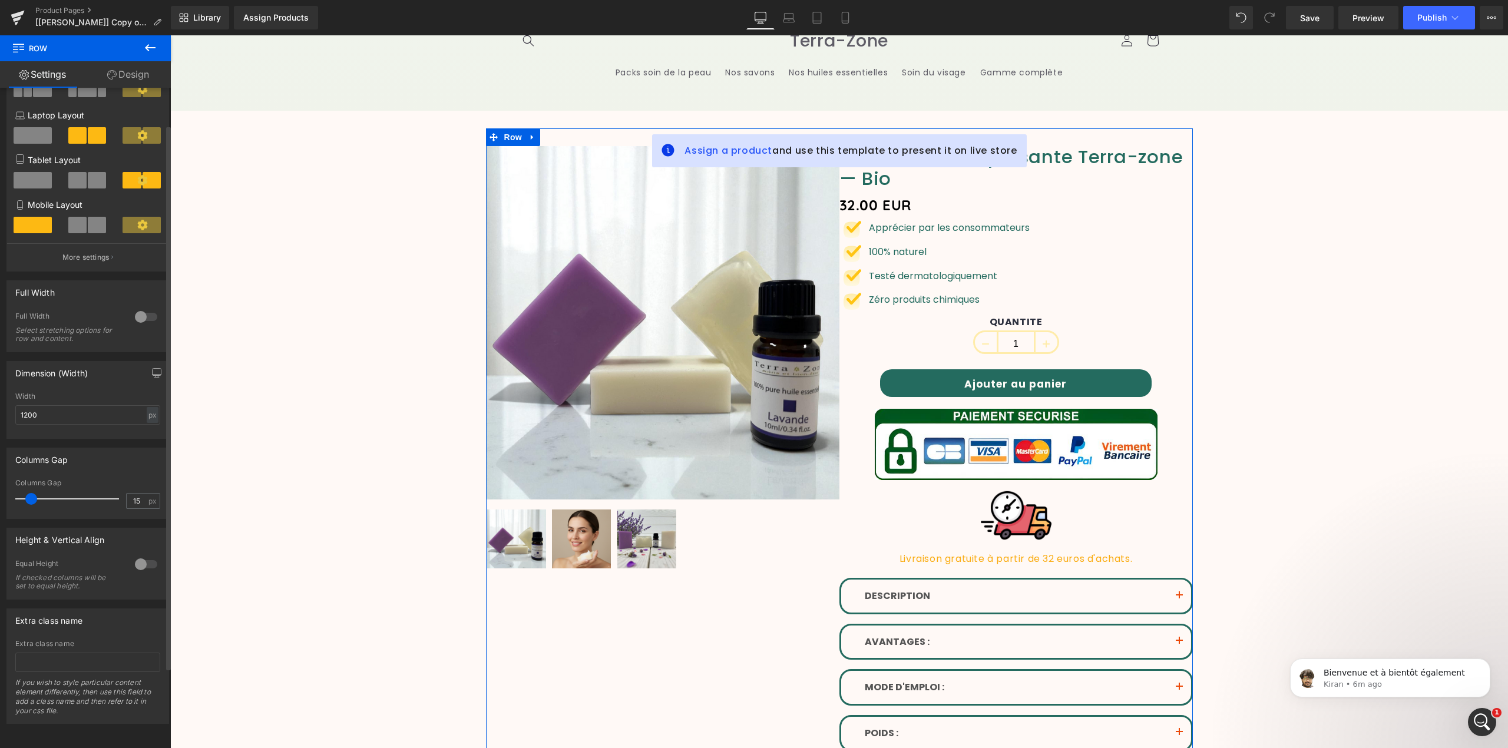
scroll to position [142, 0]
click at [125, 405] on input "1200" at bounding box center [87, 414] width 145 height 19
click at [1313, 24] on link "Save" at bounding box center [1310, 18] width 48 height 24
click at [115, 62] on link "Design" at bounding box center [127, 74] width 85 height 27
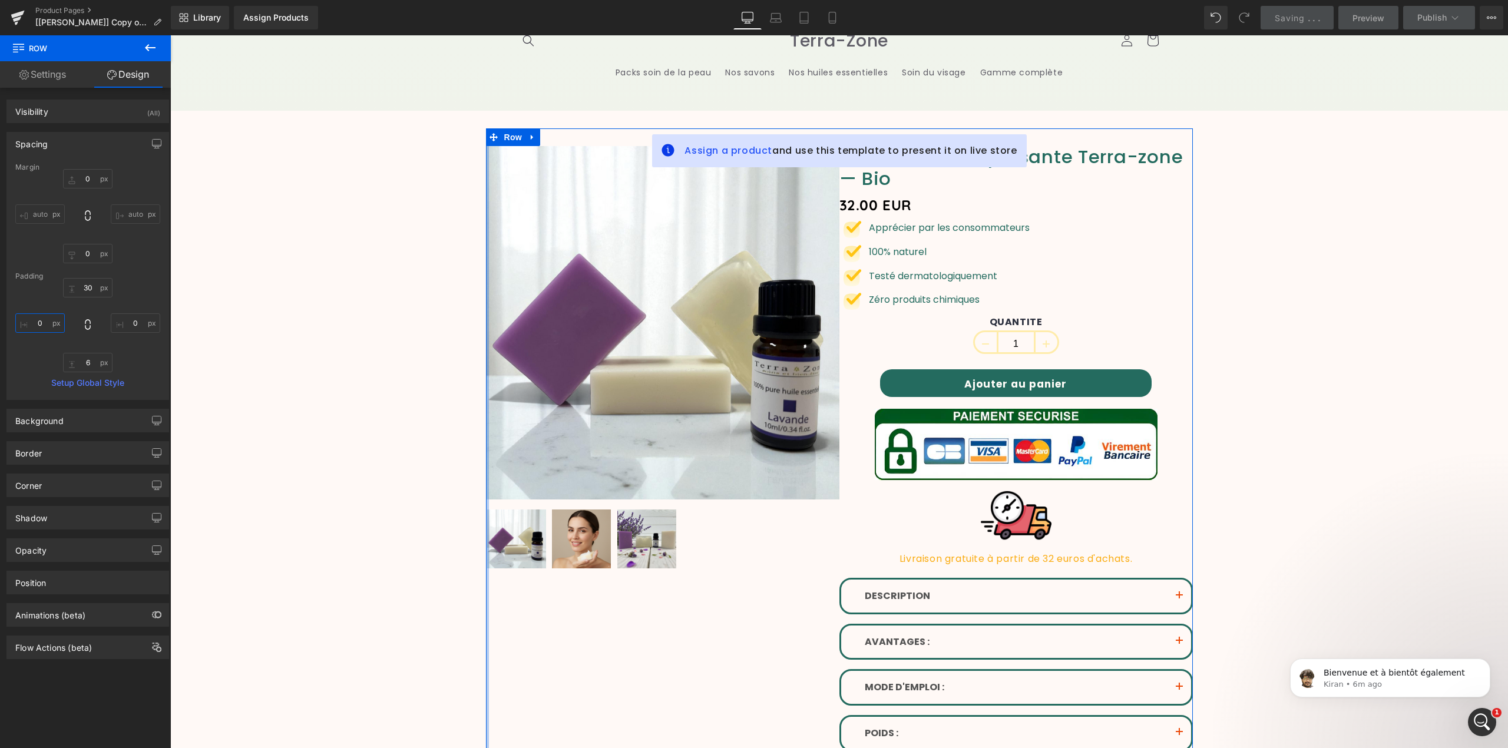
click at [48, 326] on input "0" at bounding box center [39, 322] width 49 height 19
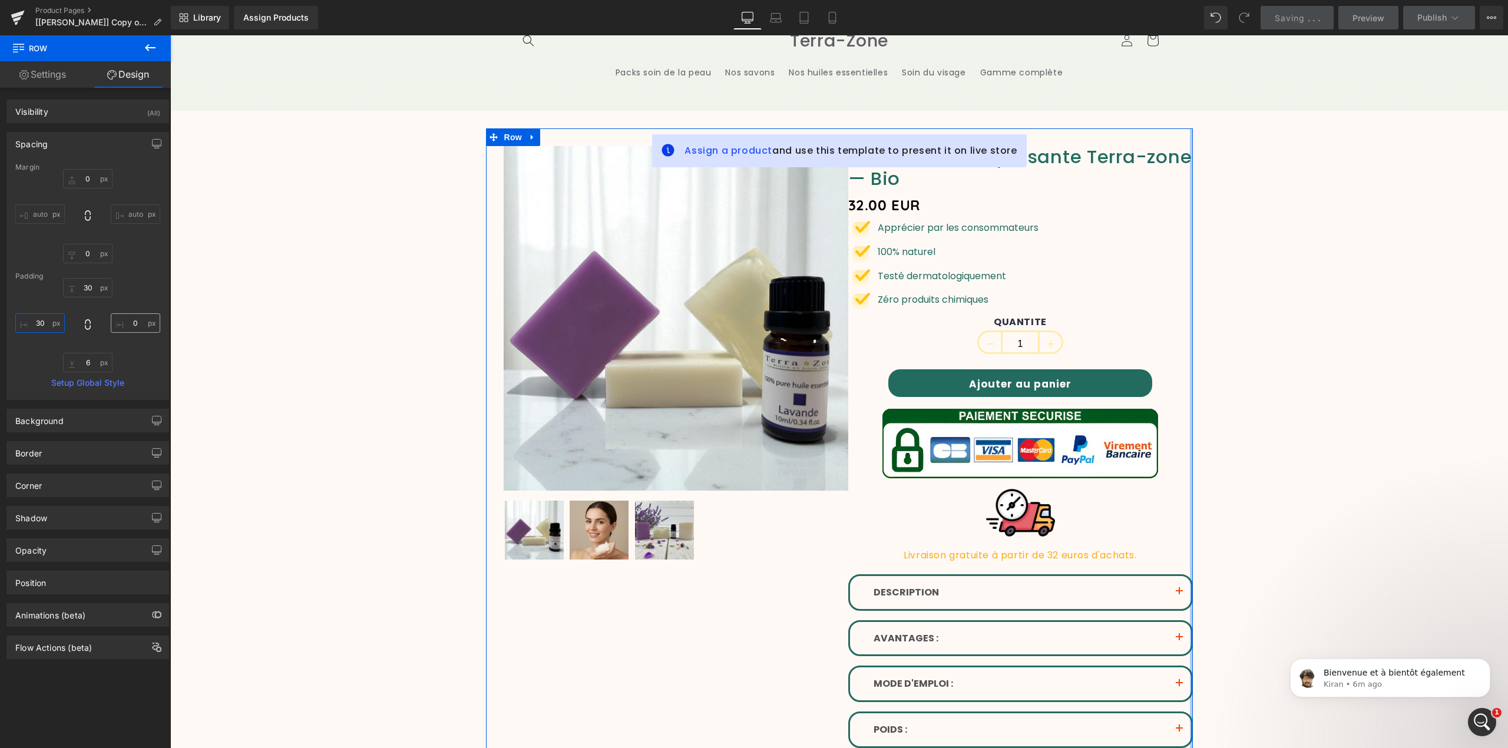
type input "30"
click at [133, 323] on input "0" at bounding box center [135, 322] width 49 height 19
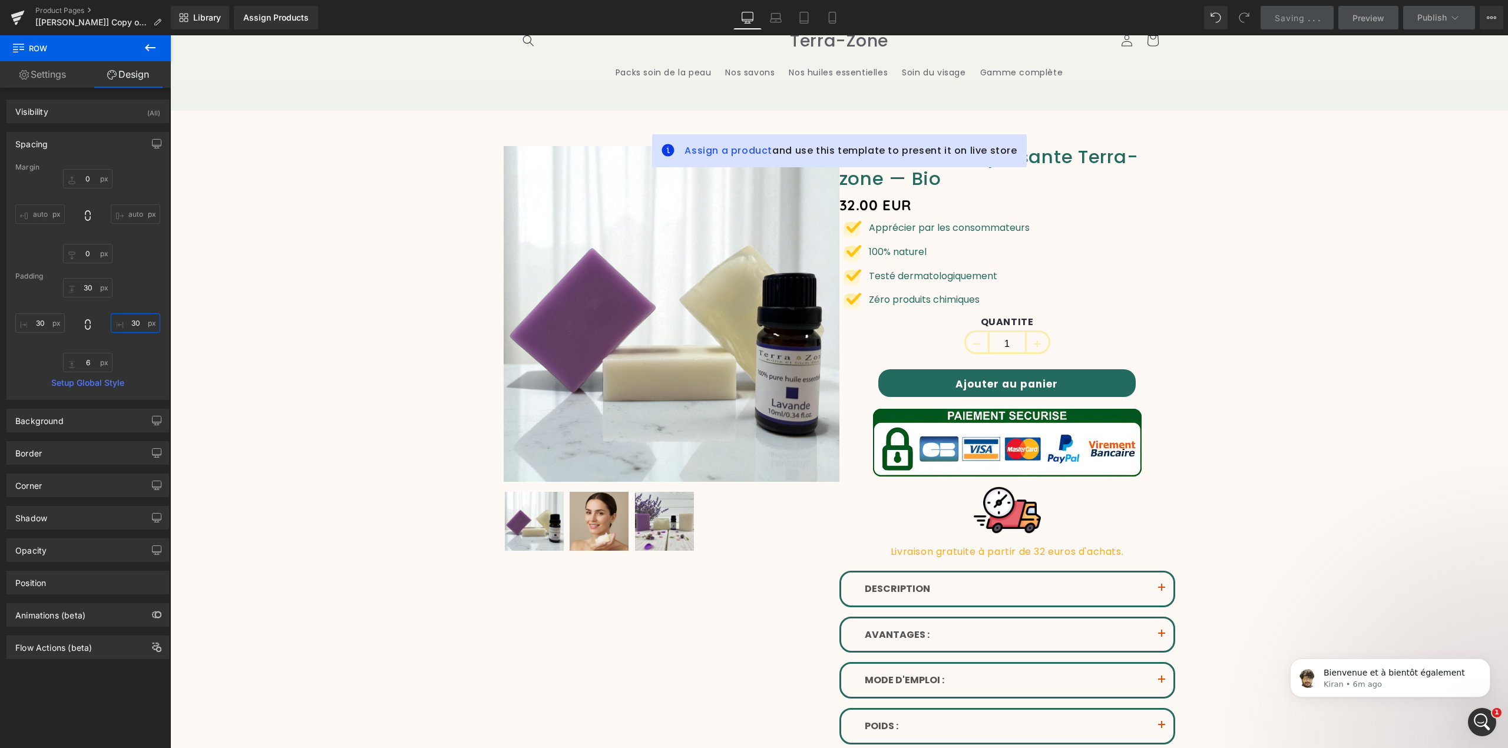
type input "30"
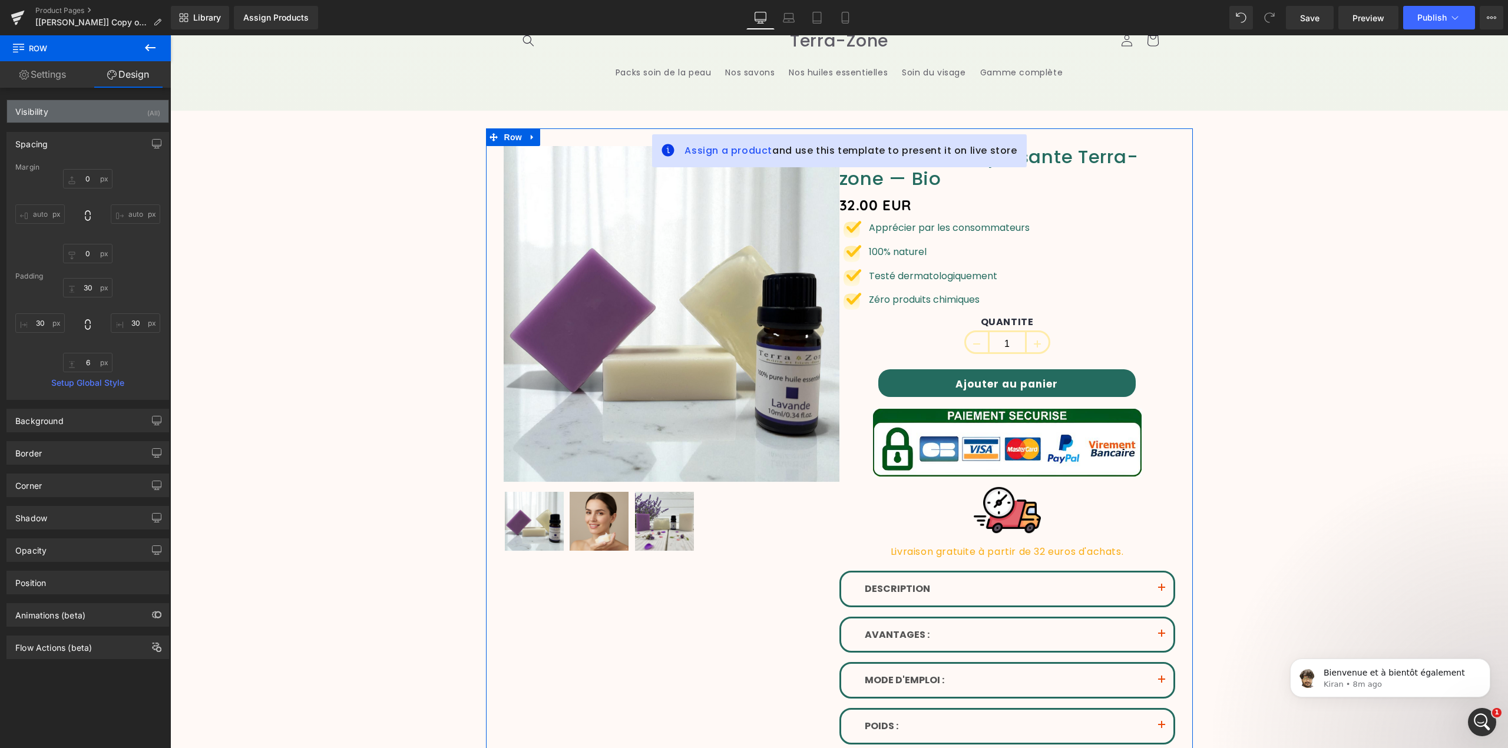
click at [76, 107] on div "Visibility (All)" at bounding box center [87, 111] width 161 height 22
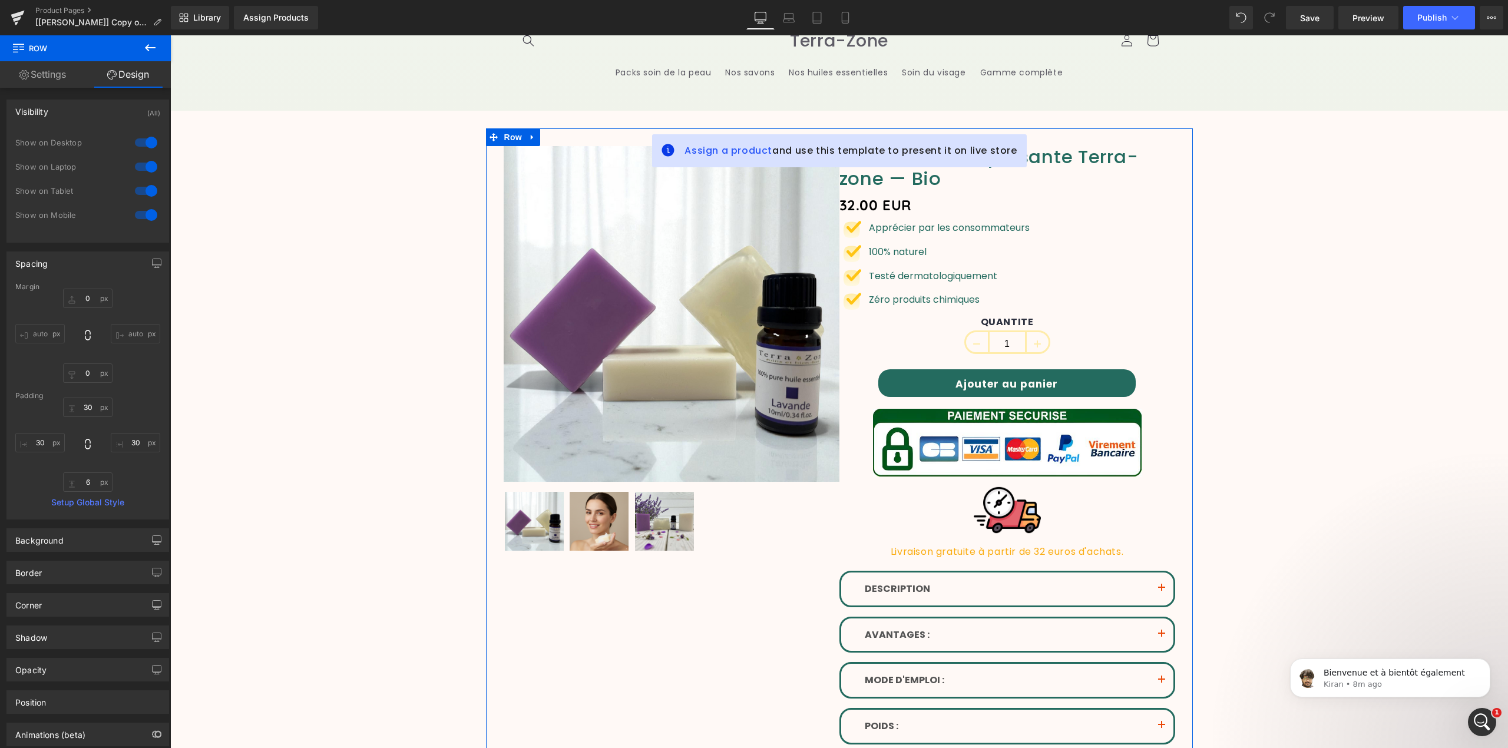
click at [144, 168] on div at bounding box center [146, 166] width 28 height 19
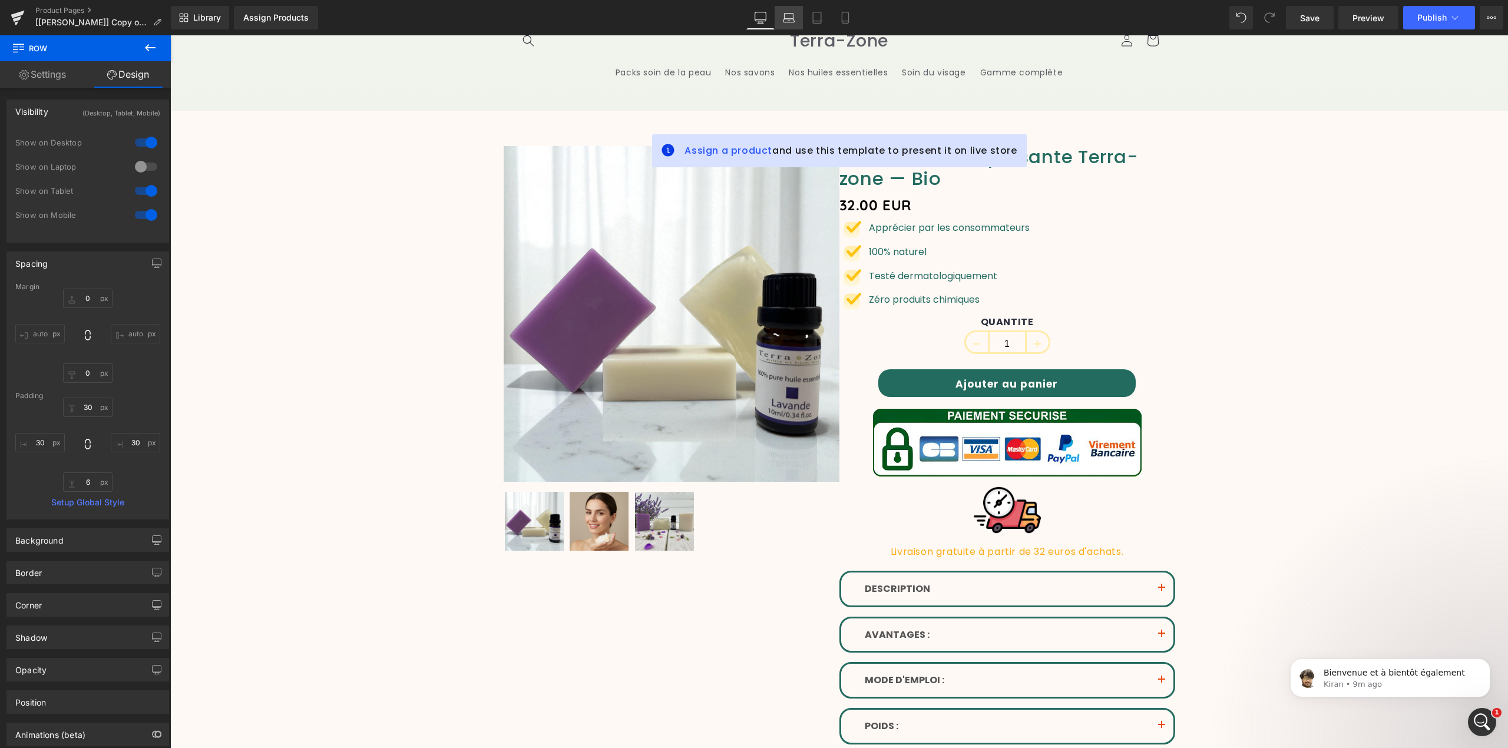
click at [785, 29] on link "Laptop" at bounding box center [789, 18] width 28 height 24
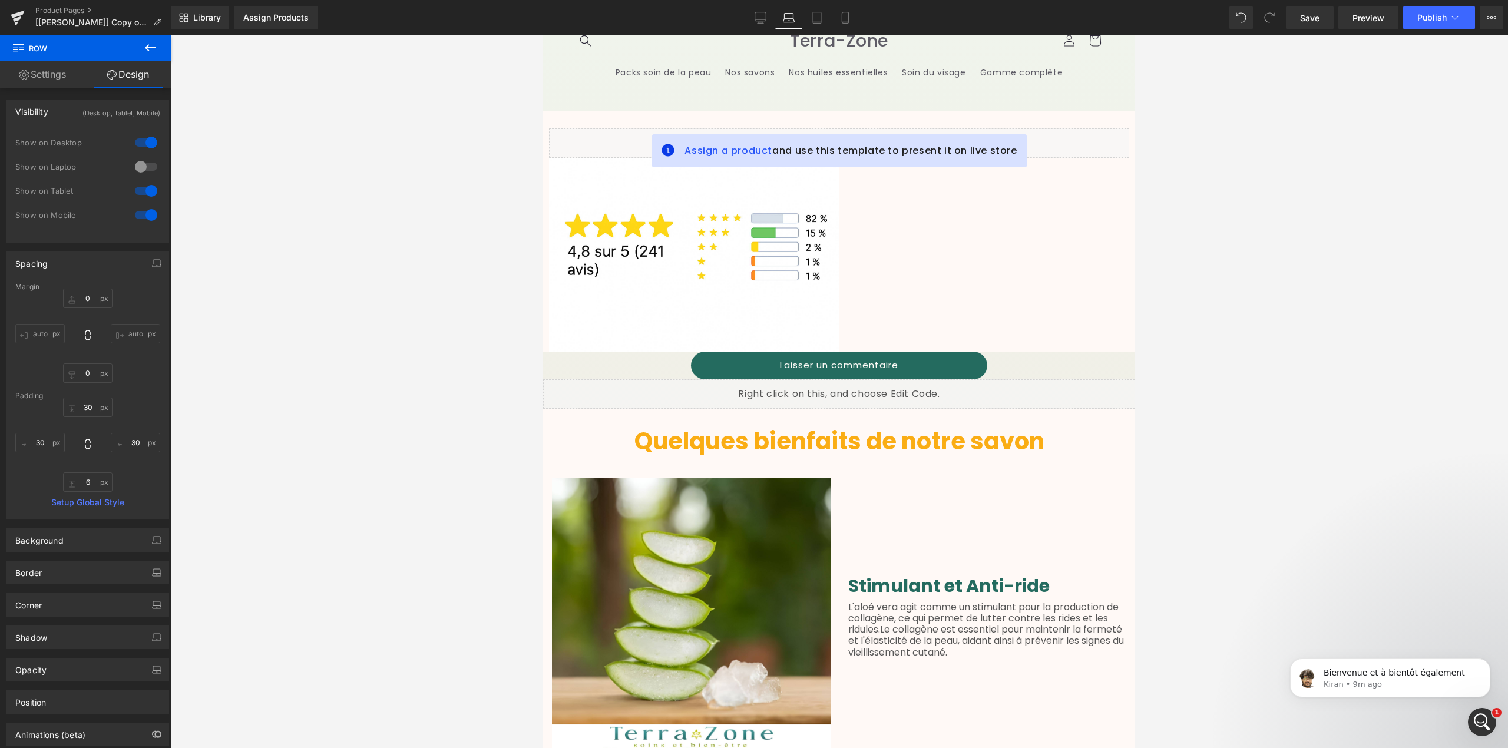
scroll to position [0, 0]
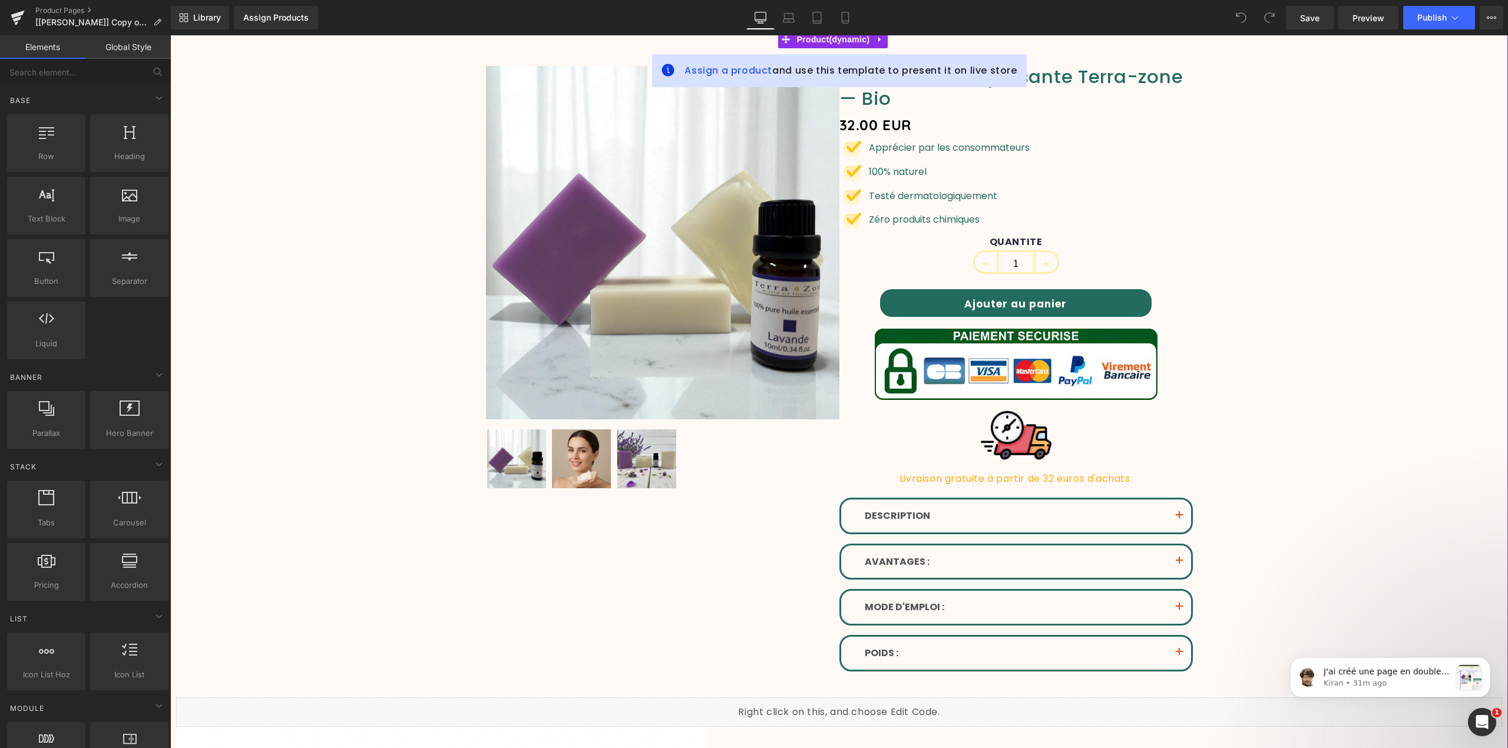
scroll to position [272, 0]
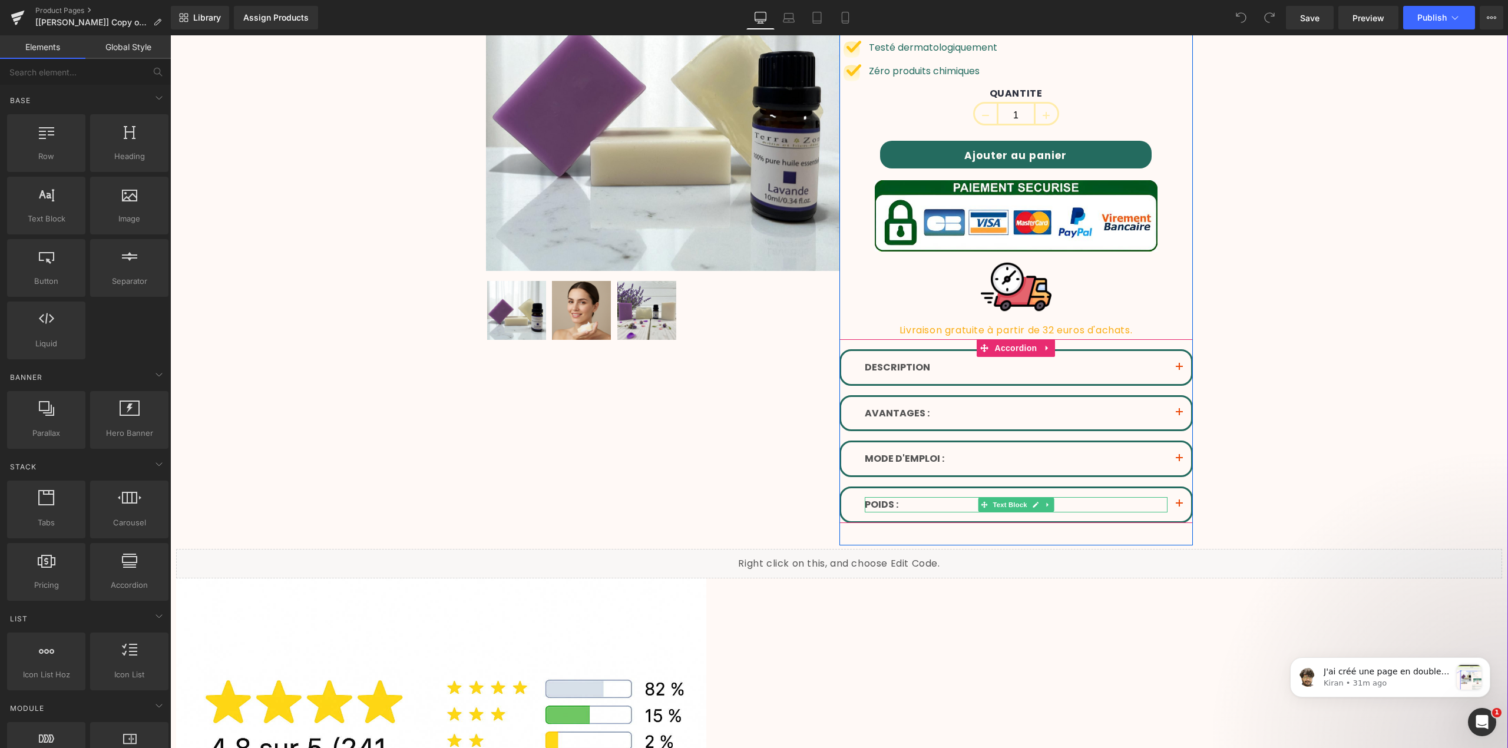
click at [918, 506] on p "POIDS :" at bounding box center [1016, 504] width 303 height 15
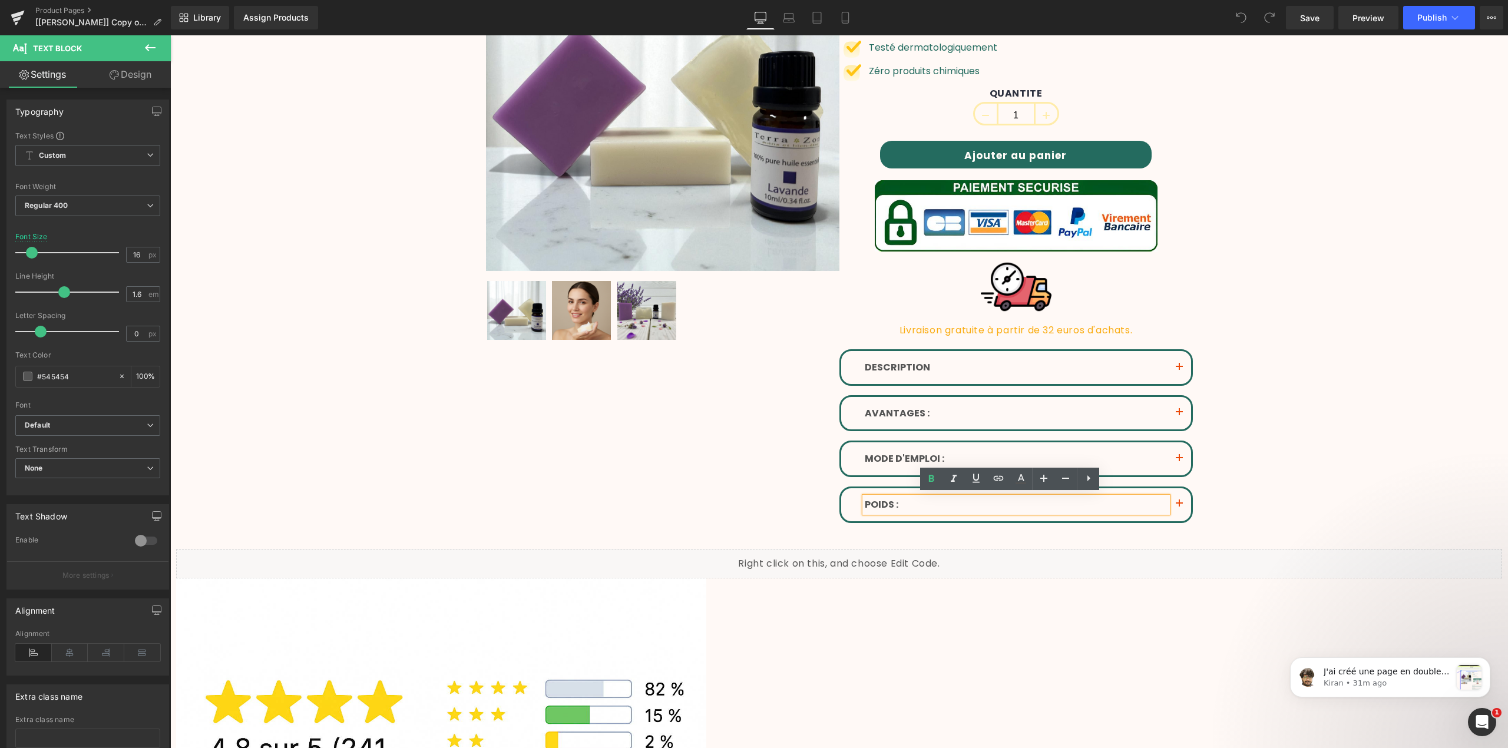
click at [1176, 504] on button "button" at bounding box center [1180, 504] width 24 height 33
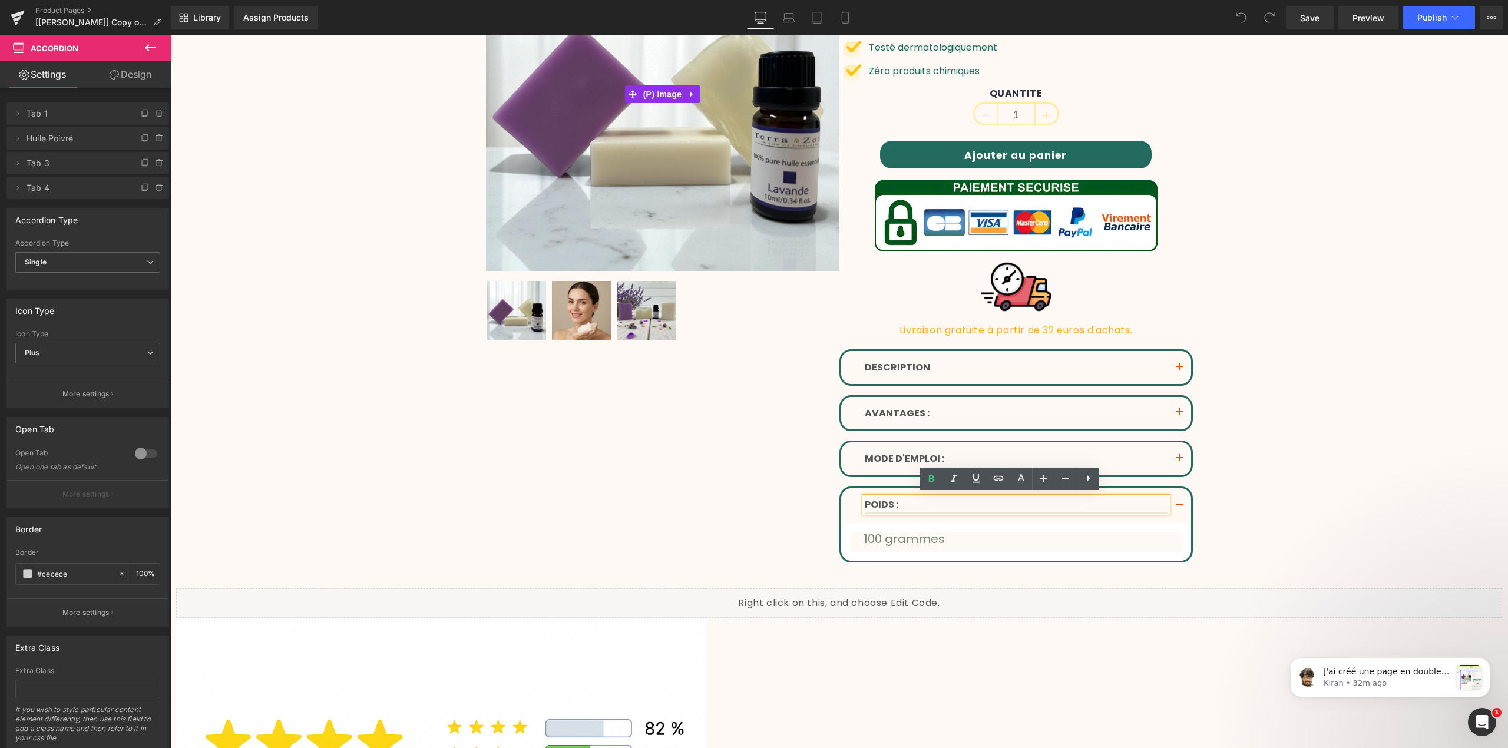
scroll to position [0, 0]
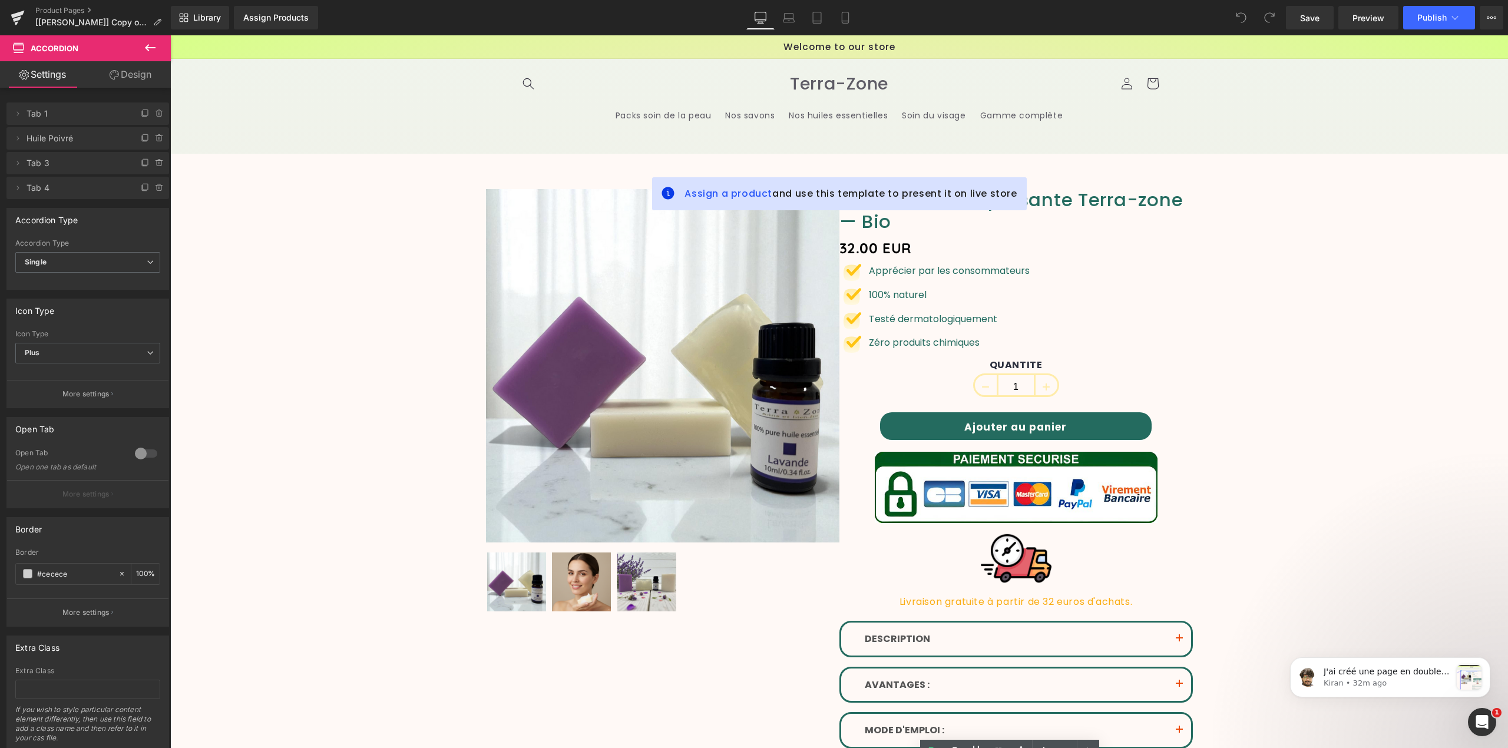
click at [1252, 174] on div "Sale Off (P) Image" at bounding box center [839, 707] width 1326 height 1072
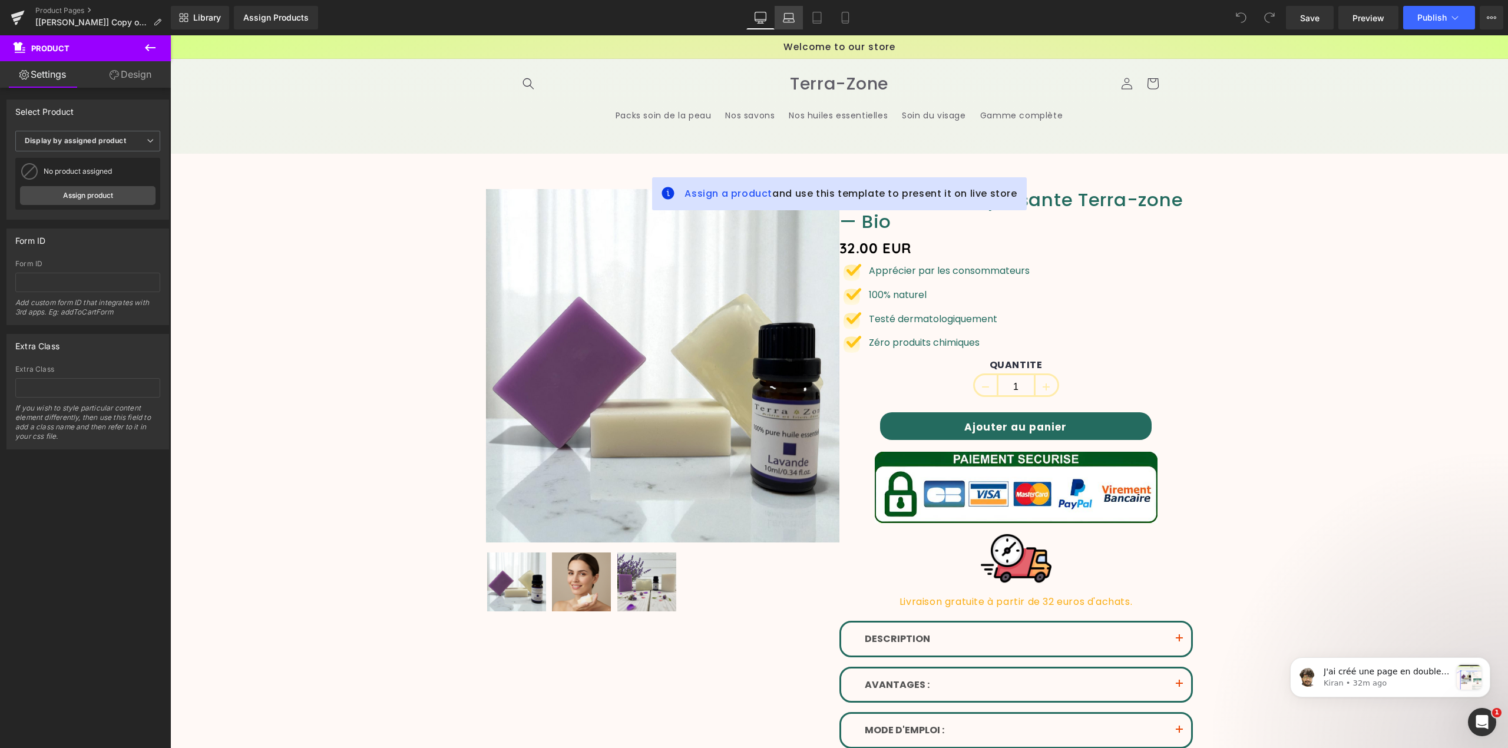
click at [780, 20] on link "Laptop" at bounding box center [789, 18] width 28 height 24
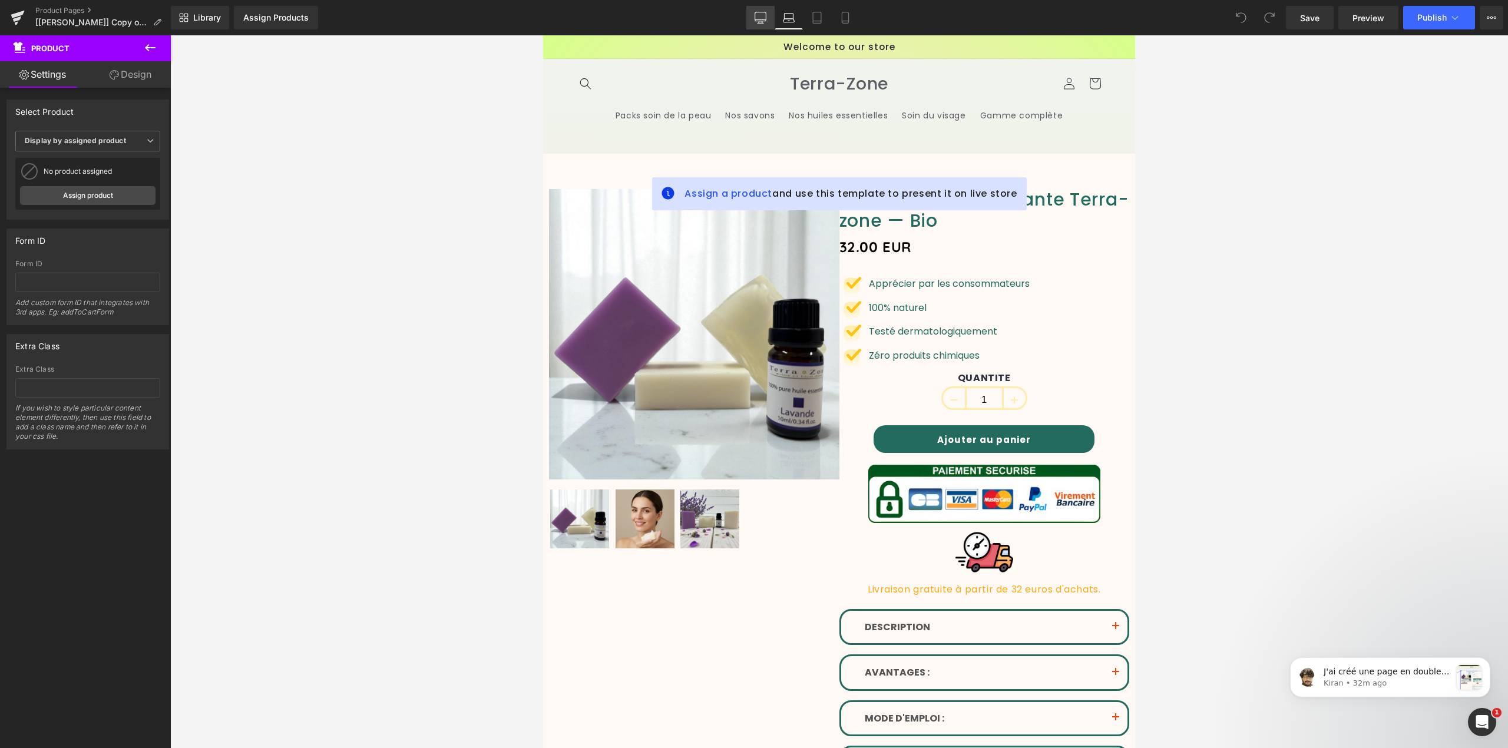
click at [762, 21] on icon at bounding box center [760, 16] width 11 height 9
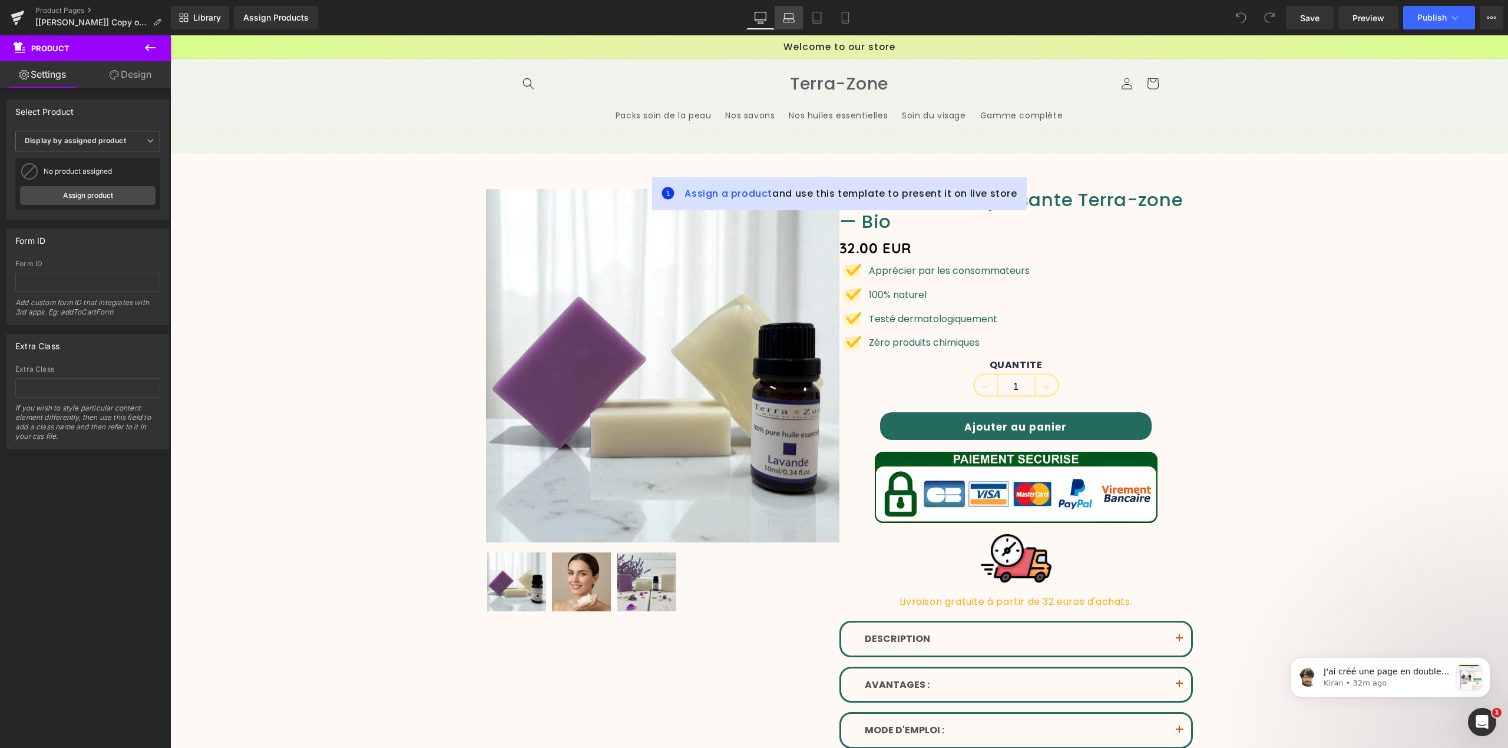
click at [790, 24] on link "Laptop" at bounding box center [789, 18] width 28 height 24
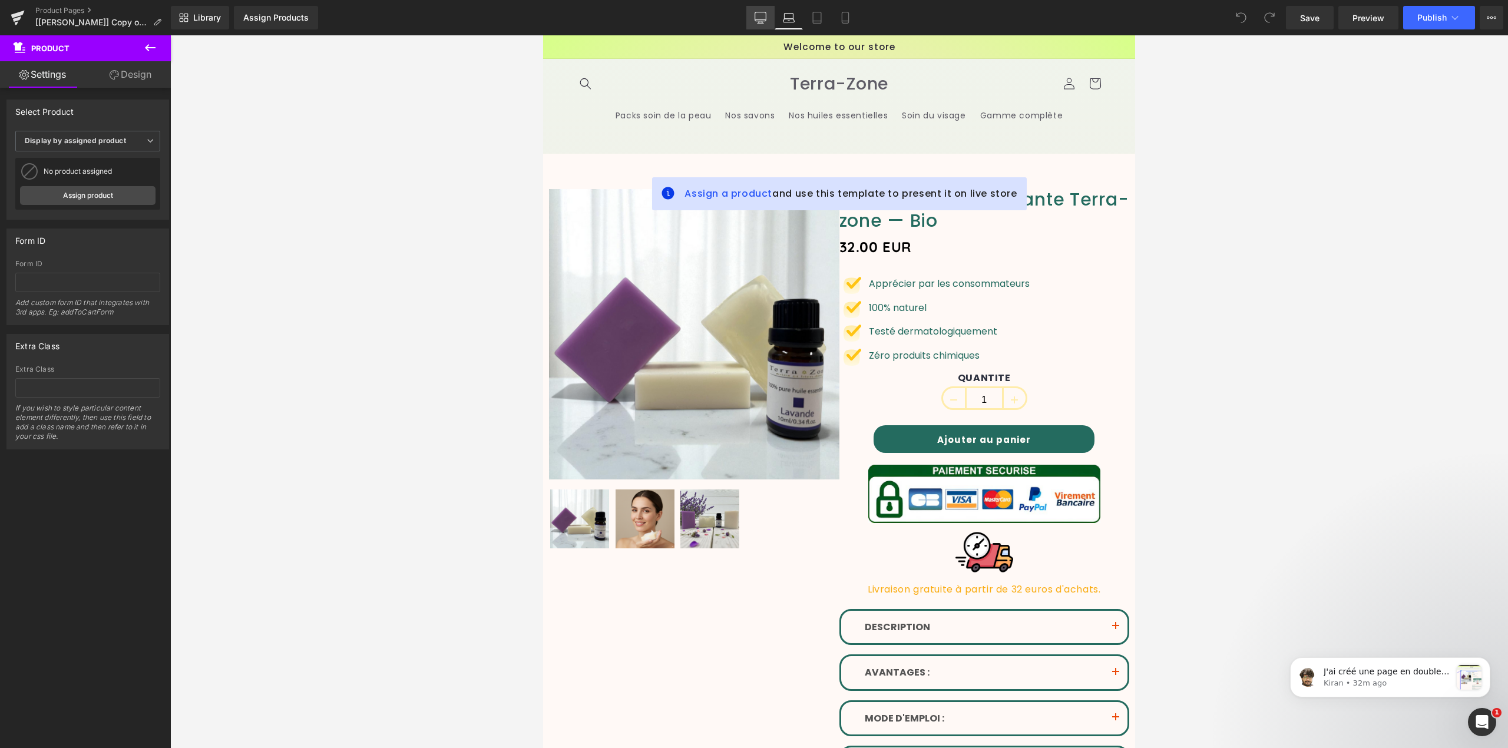
click at [761, 22] on icon at bounding box center [761, 18] width 12 height 12
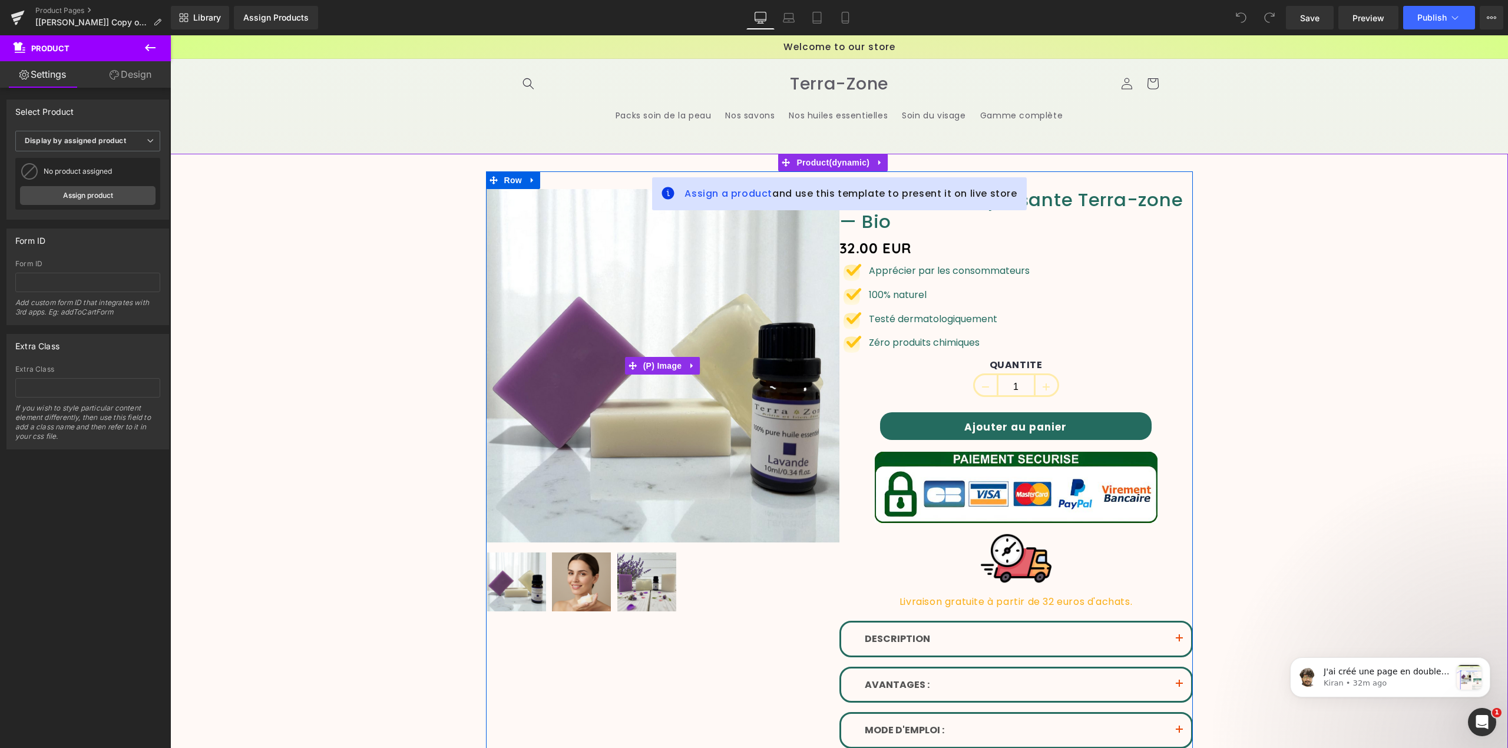
click at [646, 191] on img at bounding box center [662, 365] width 353 height 353
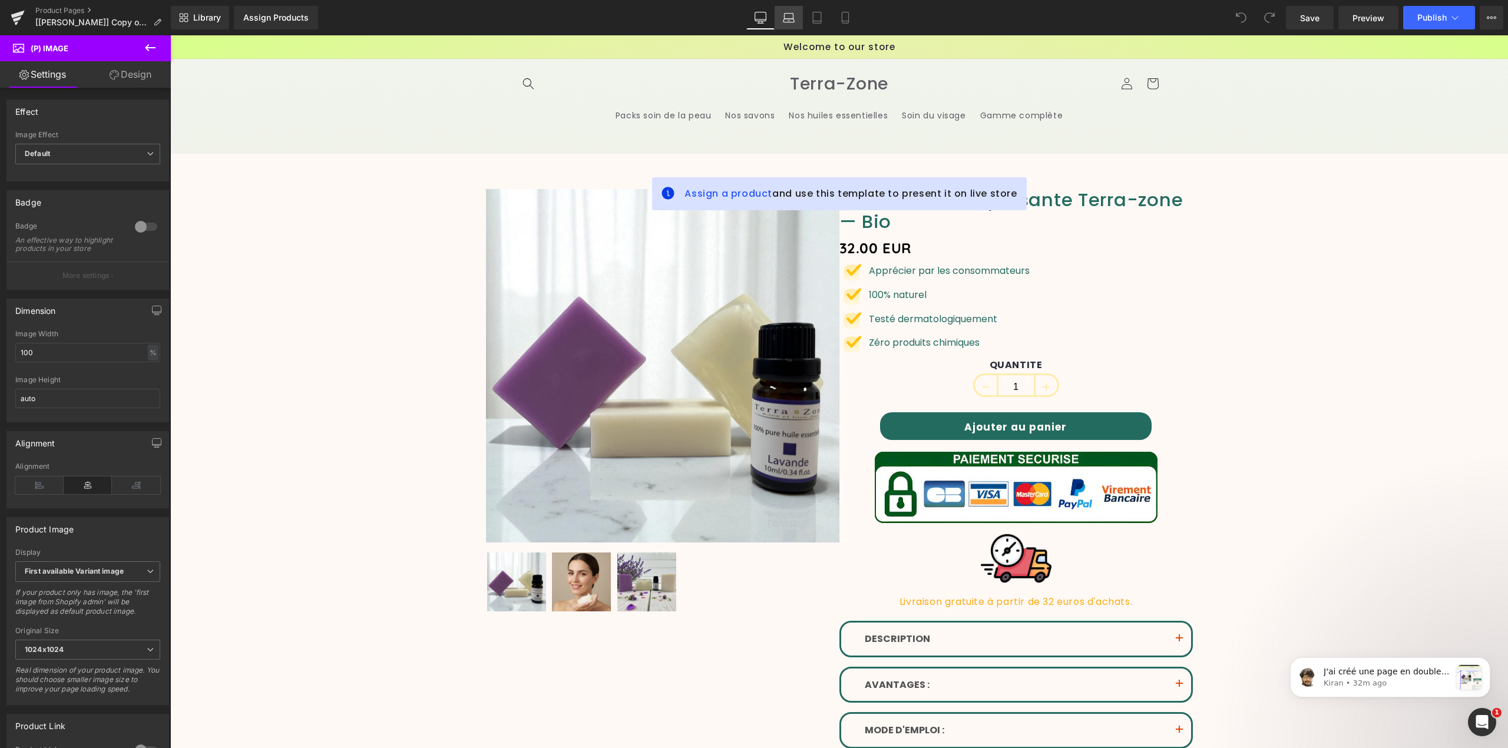
click at [794, 20] on icon at bounding box center [789, 18] width 12 height 12
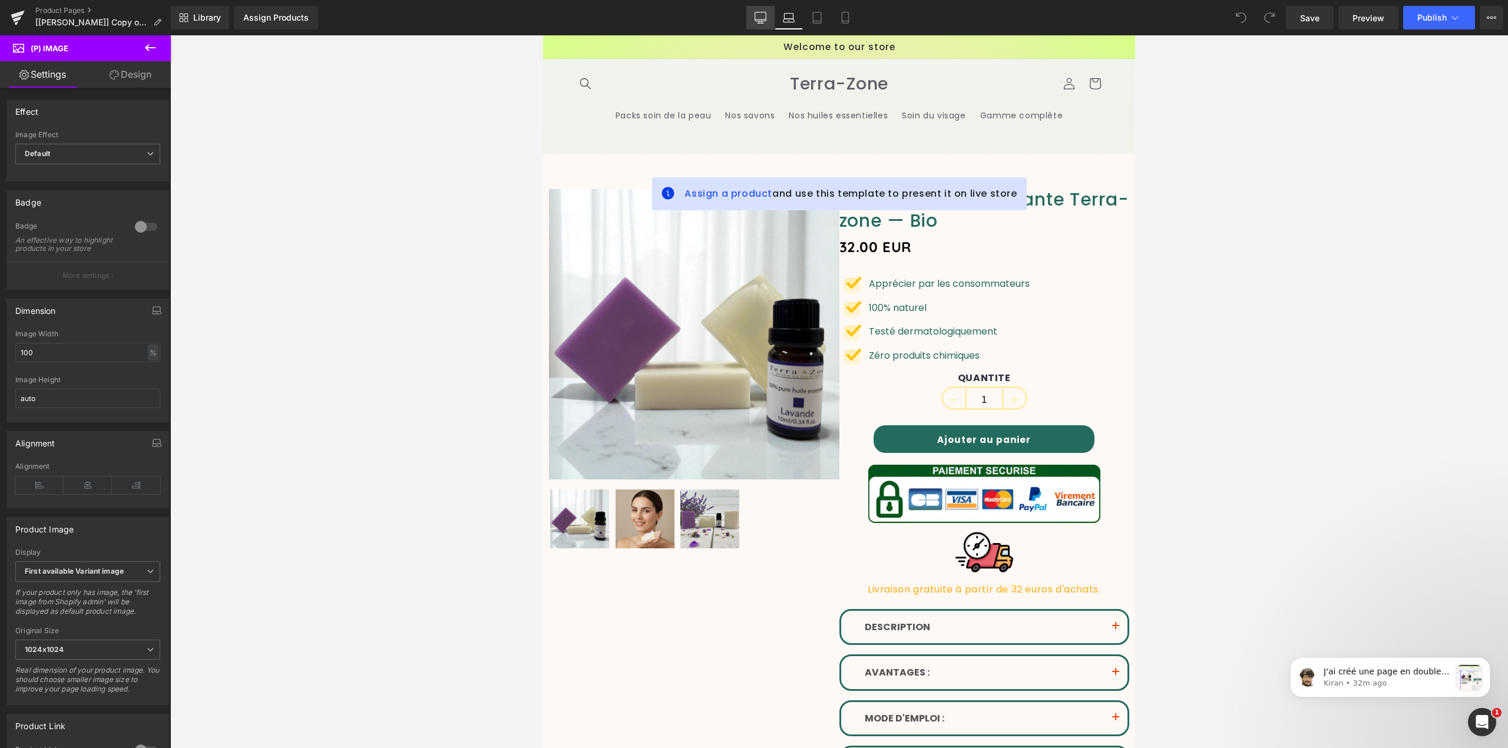
click at [760, 20] on icon at bounding box center [761, 18] width 12 height 12
